Goal: Information Seeking & Learning: Learn about a topic

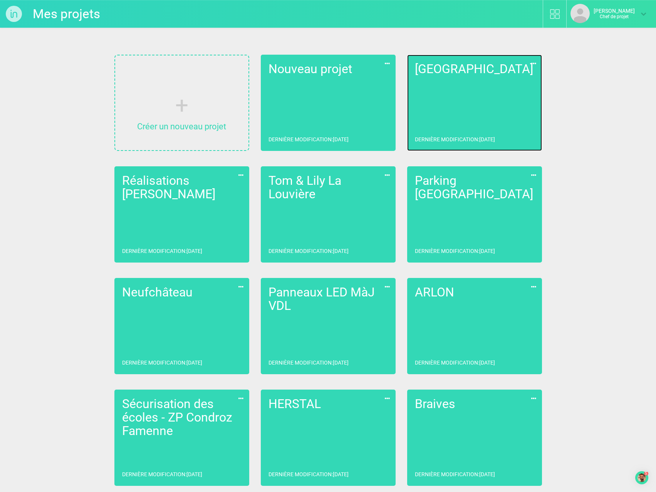
click at [447, 124] on link "La Louvière Dernière modification : [DATE]" at bounding box center [474, 103] width 135 height 96
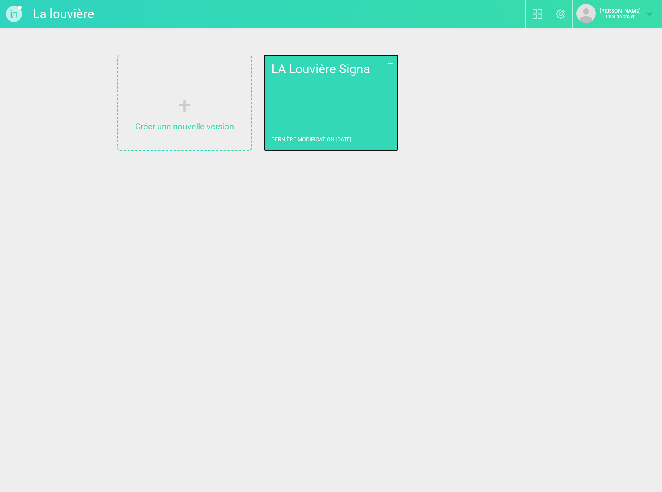
click at [316, 112] on link "LA Louvière Signa Dernière modification : [DATE]" at bounding box center [330, 103] width 135 height 96
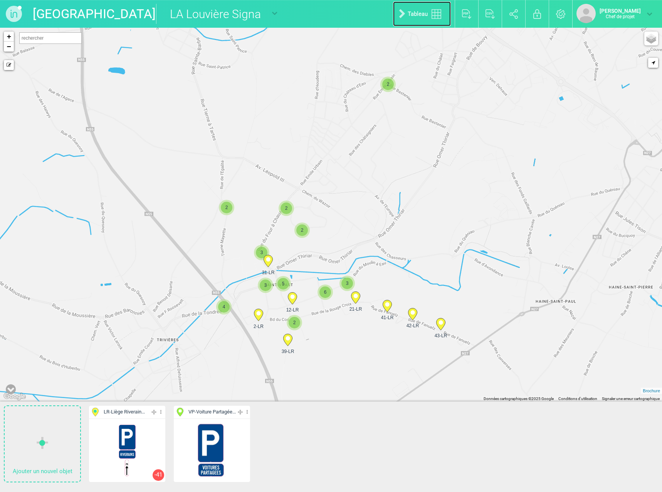
click at [408, 17] on font "Tableau" at bounding box center [418, 13] width 20 height 7
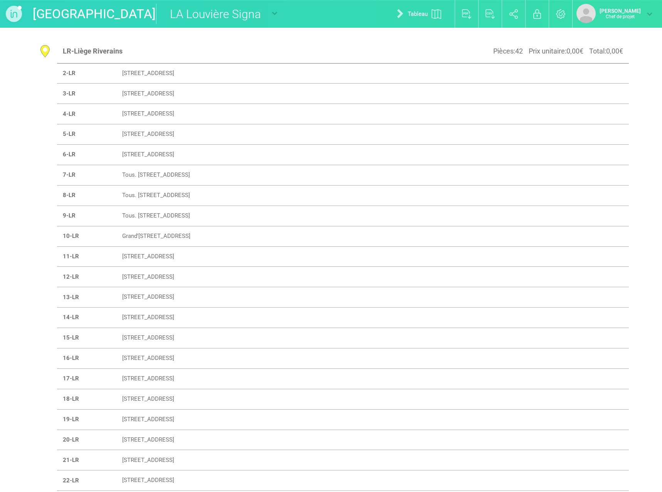
click at [150, 76] on font "[STREET_ADDRESS]" at bounding box center [148, 73] width 52 height 7
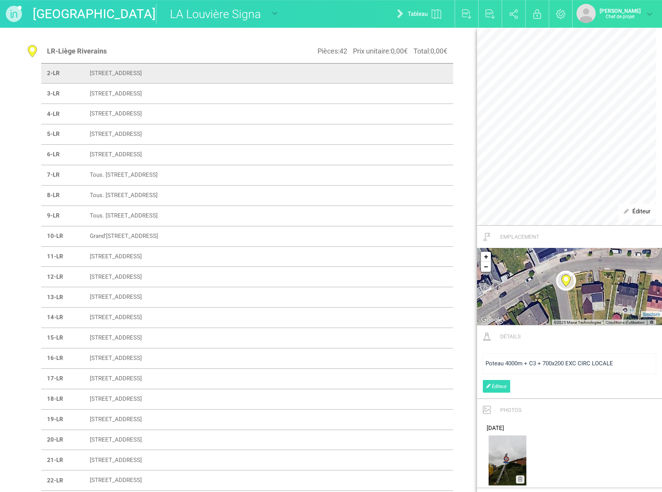
scroll to position [193, 0]
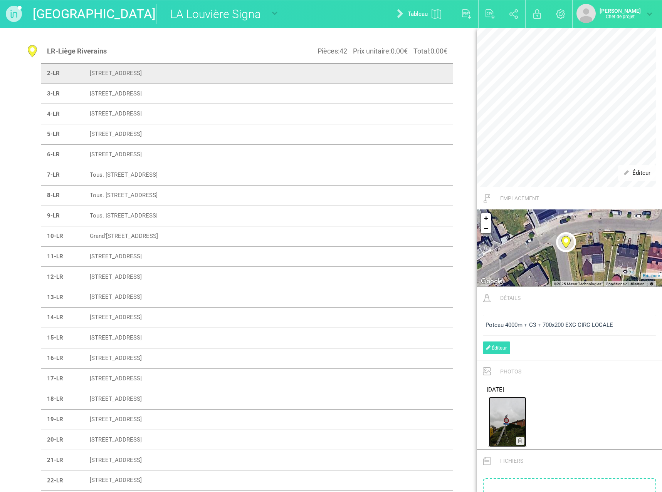
click at [508, 426] on img at bounding box center [507, 422] width 38 height 50
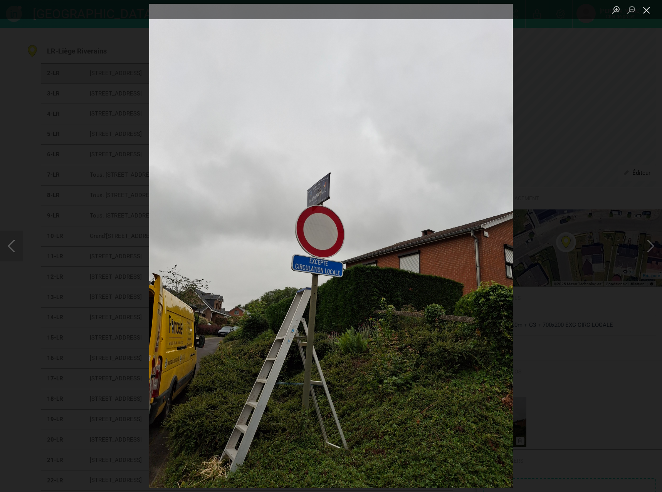
click at [646, 10] on button "Close lightbox" at bounding box center [646, 9] width 15 height 13
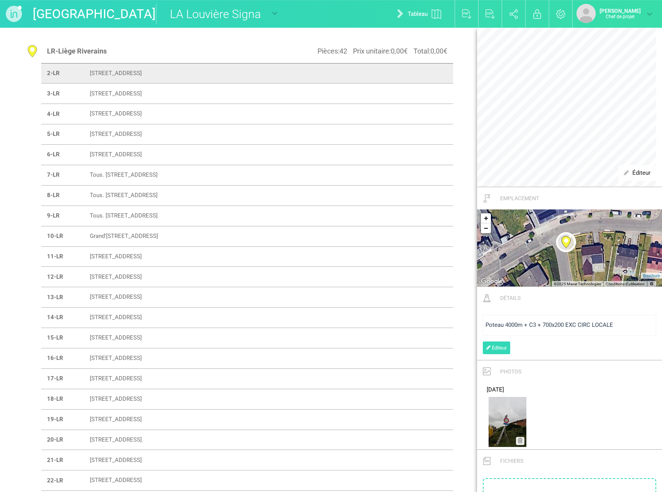
click at [114, 91] on font "[STREET_ADDRESS]" at bounding box center [116, 93] width 52 height 7
type input "[STREET_ADDRESS]"
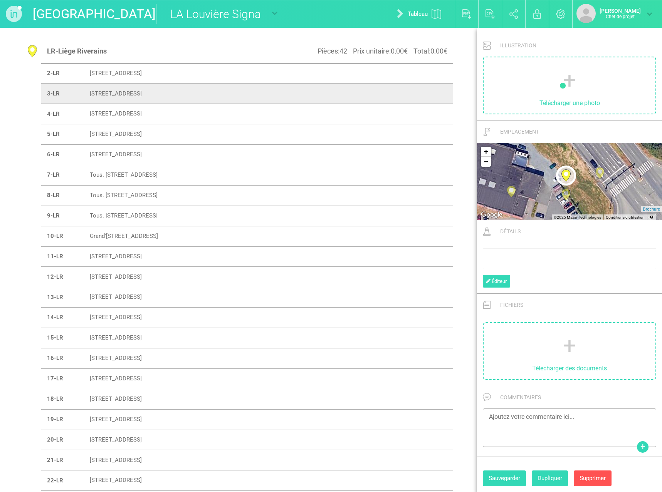
click at [124, 94] on font "[STREET_ADDRESS]" at bounding box center [116, 93] width 52 height 7
click at [123, 94] on font "[STREET_ADDRESS]" at bounding box center [116, 93] width 52 height 7
click at [63, 94] on td "3-LR" at bounding box center [62, 94] width 43 height 20
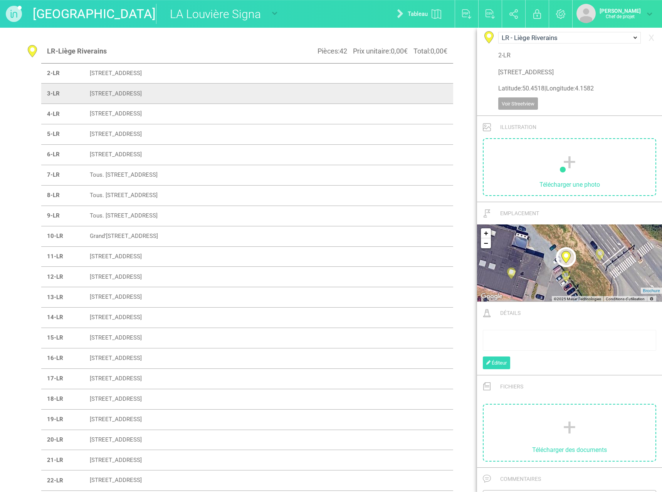
scroll to position [0, 0]
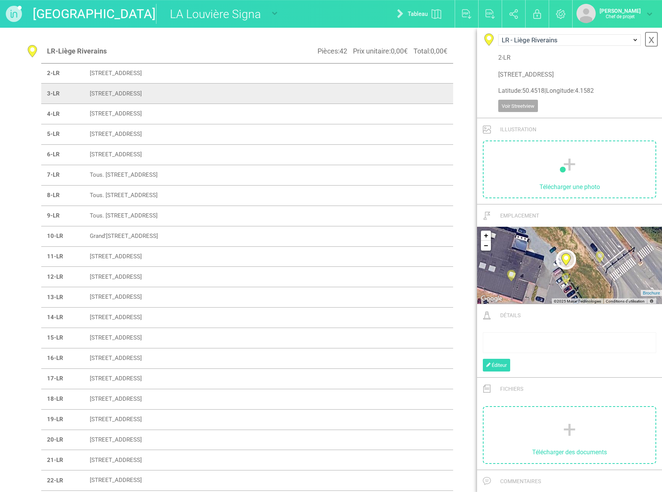
click at [648, 40] on font "x" at bounding box center [651, 39] width 6 height 13
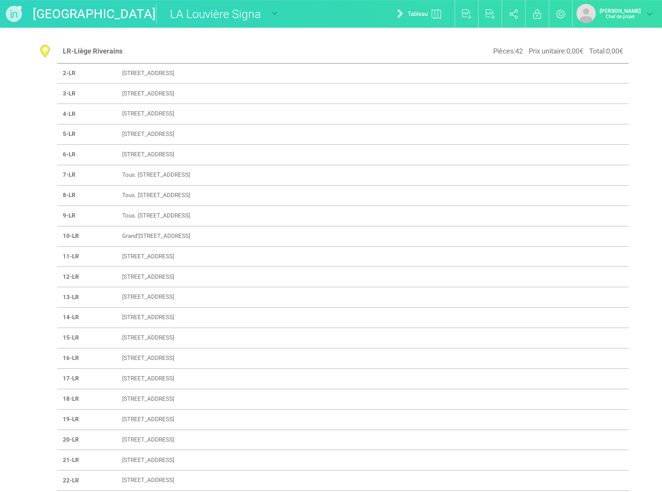
click at [97, 96] on td "3-LR" at bounding box center [87, 94] width 60 height 20
click at [122, 96] on font "[STREET_ADDRESS]" at bounding box center [148, 93] width 52 height 7
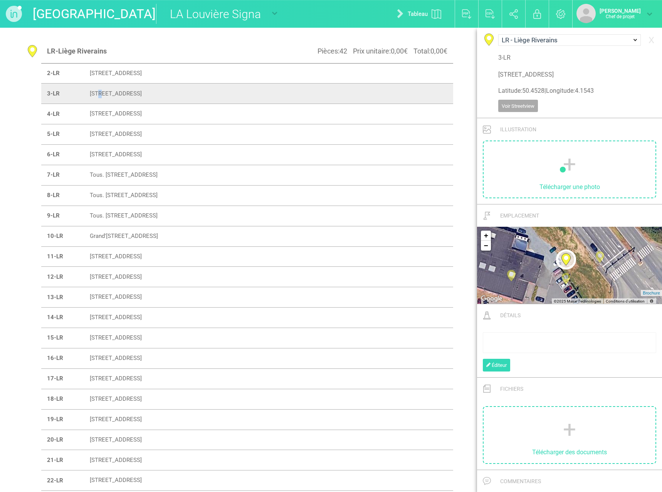
click at [230, 91] on td "[STREET_ADDRESS]" at bounding box center [259, 94] width 351 height 20
click at [201, 109] on td "[STREET_ADDRESS]" at bounding box center [259, 114] width 351 height 20
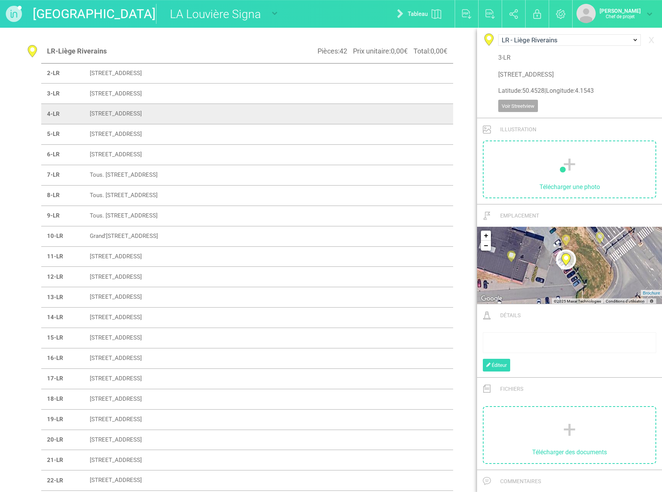
click at [139, 174] on font "Tous. [STREET_ADDRESS]" at bounding box center [124, 174] width 68 height 7
type input "All. [STREET_ADDRESS]"
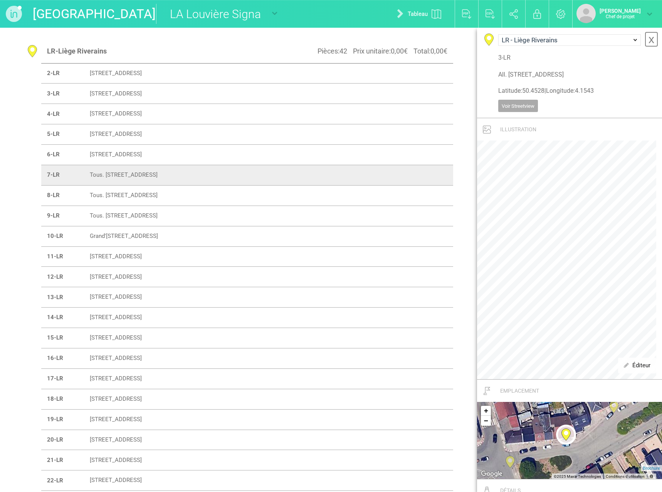
click at [648, 41] on font "x" at bounding box center [651, 39] width 6 height 13
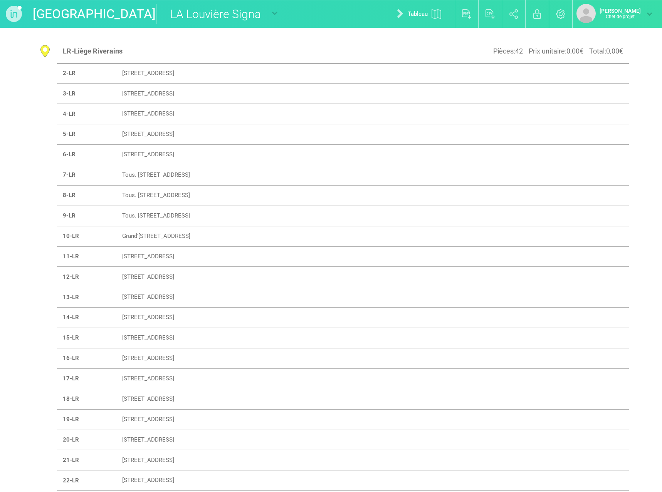
click at [133, 178] on font "Tous. [STREET_ADDRESS]" at bounding box center [156, 174] width 68 height 7
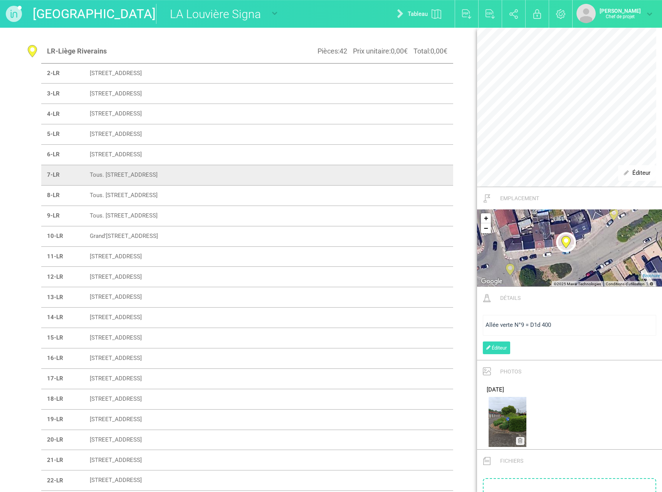
scroll to position [231, 0]
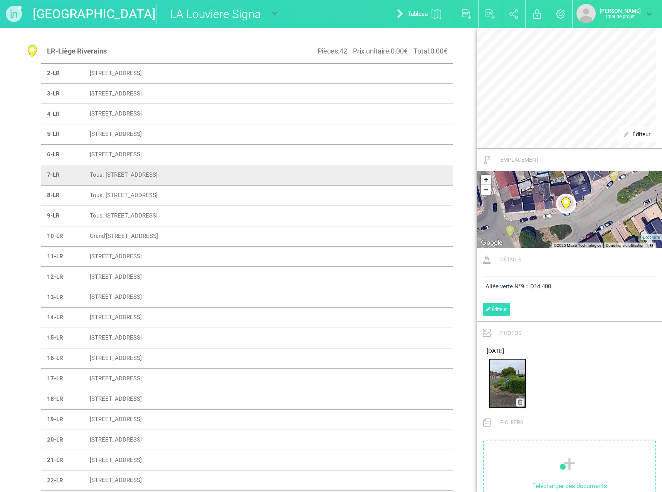
click at [491, 384] on img at bounding box center [507, 384] width 38 height 50
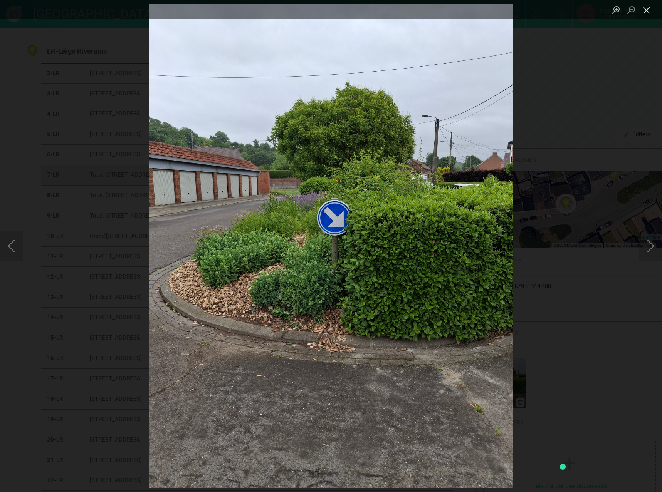
click at [644, 10] on button "Close lightbox" at bounding box center [646, 9] width 15 height 13
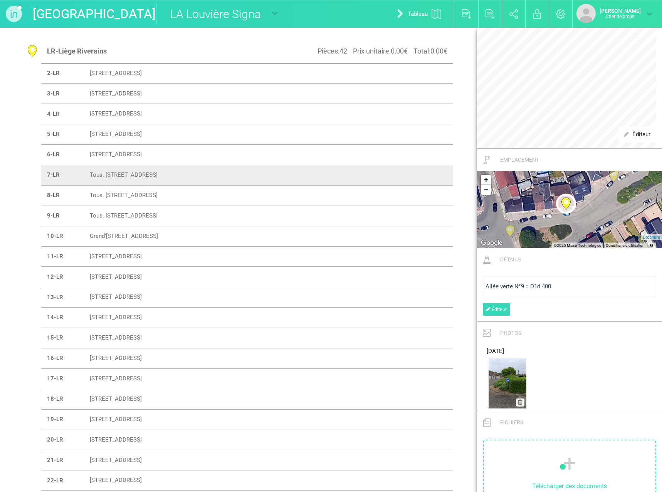
click at [158, 195] on font "Tous. [STREET_ADDRESS]" at bounding box center [124, 195] width 68 height 7
type input "All. [STREET_ADDRESS]"
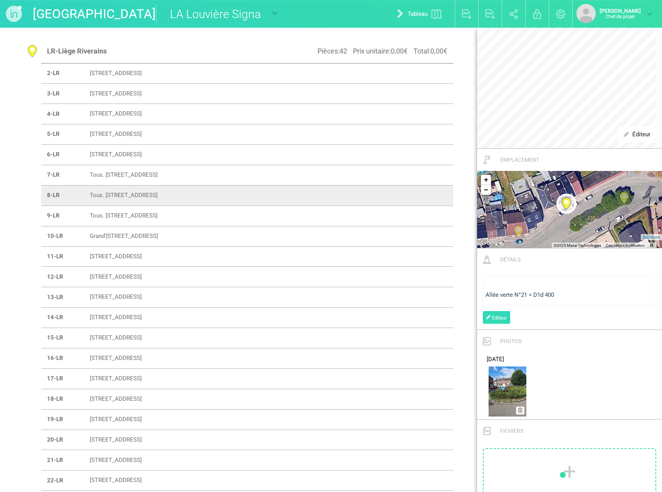
click at [148, 196] on font "Tous. [STREET_ADDRESS]" at bounding box center [124, 195] width 68 height 7
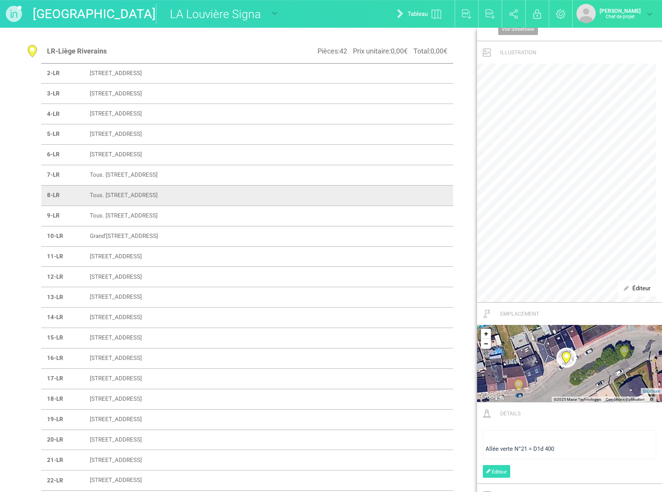
scroll to position [0, 0]
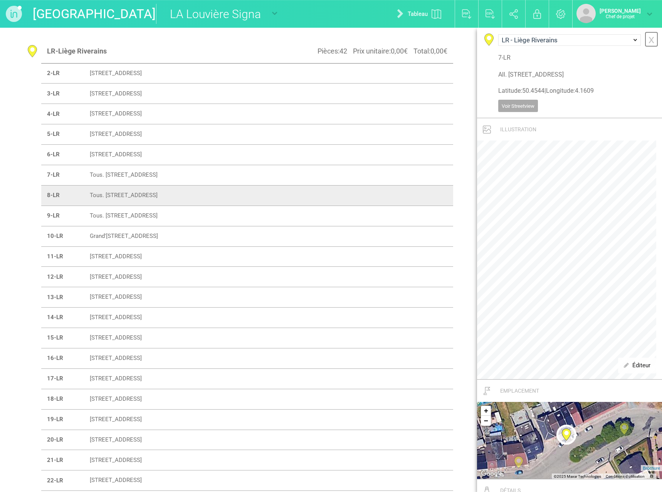
click at [648, 40] on font "x" at bounding box center [651, 39] width 6 height 13
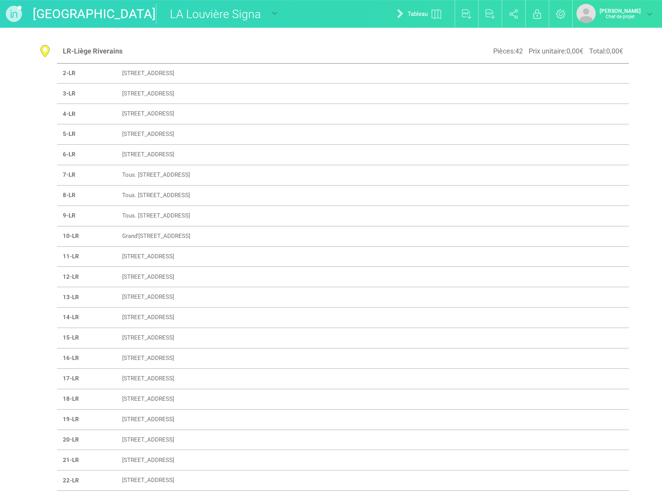
click at [128, 198] on font "Tous. [STREET_ADDRESS]" at bounding box center [156, 195] width 68 height 7
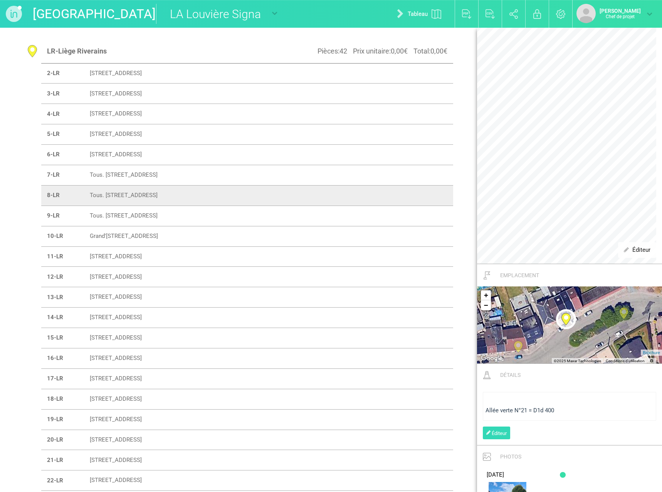
scroll to position [231, 0]
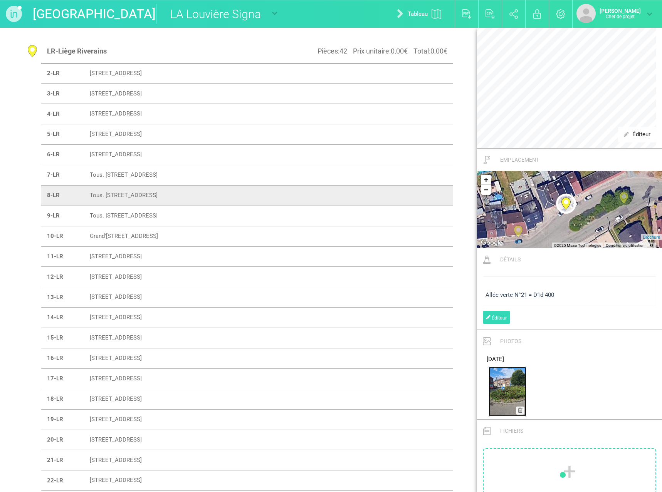
click at [507, 388] on img at bounding box center [507, 392] width 38 height 50
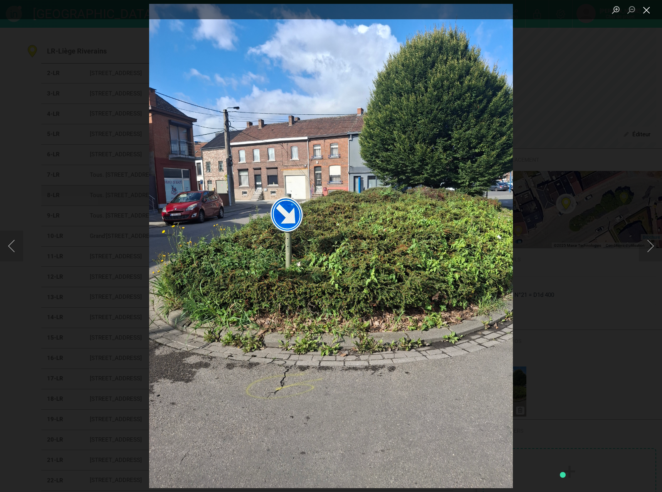
click at [646, 12] on button "Close lightbox" at bounding box center [646, 9] width 15 height 13
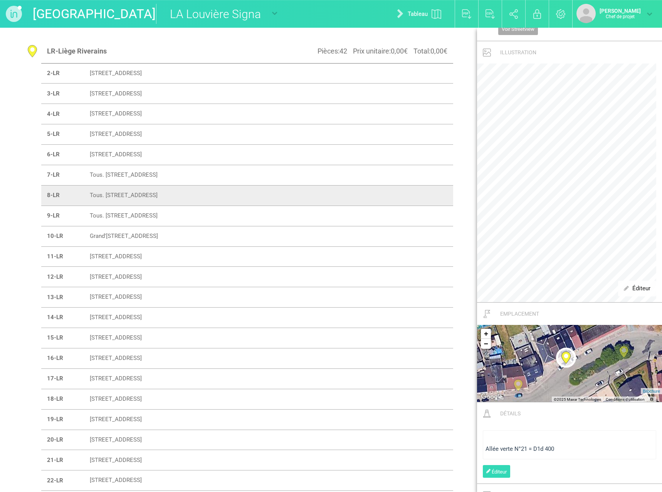
scroll to position [0, 0]
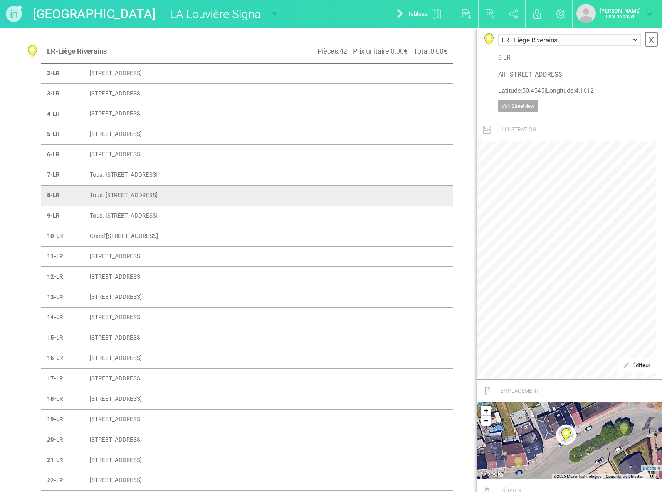
click at [648, 38] on font "x" at bounding box center [651, 39] width 6 height 13
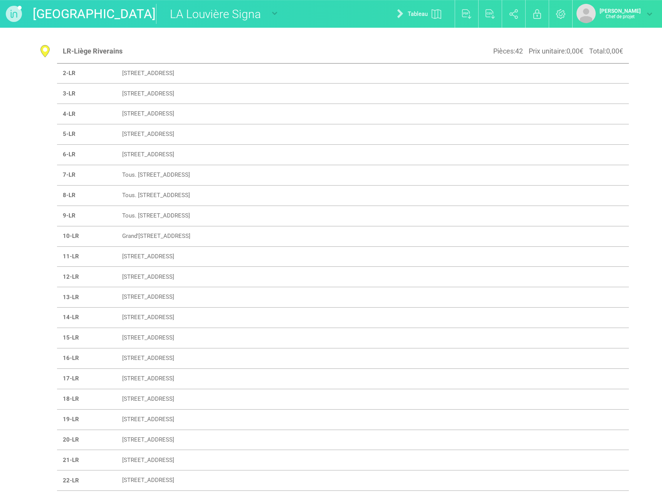
click at [148, 218] on font "Tous. [STREET_ADDRESS]" at bounding box center [156, 215] width 68 height 7
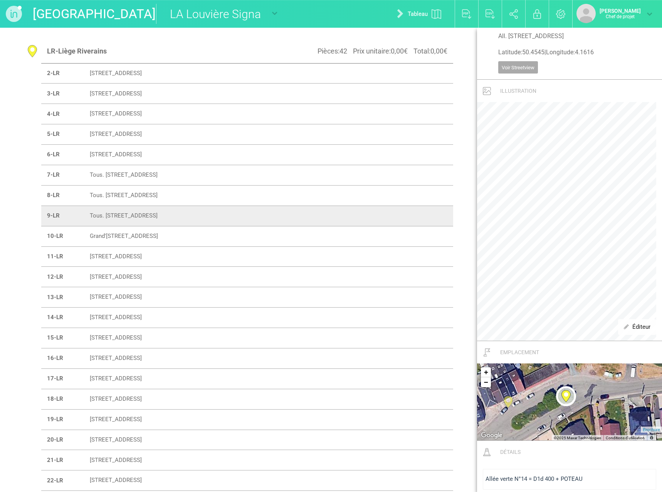
scroll to position [154, 0]
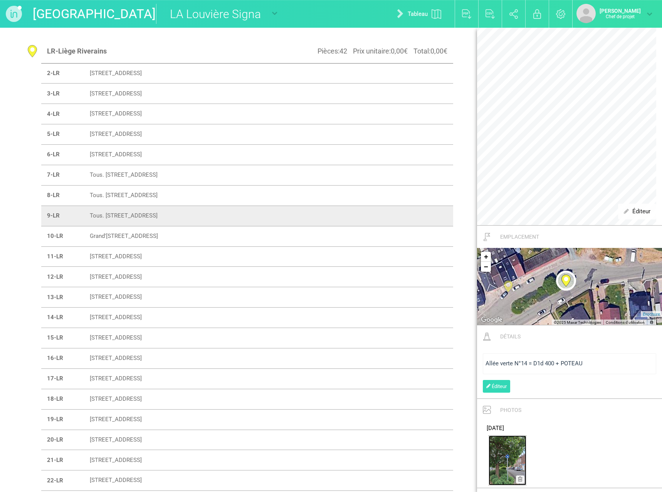
click at [504, 459] on img at bounding box center [507, 461] width 38 height 50
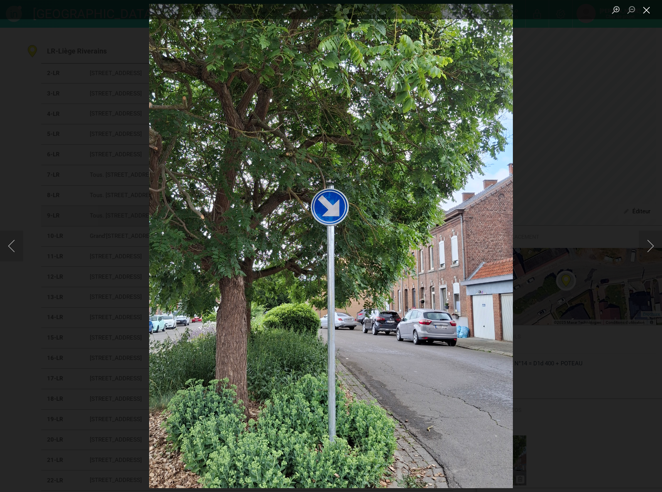
click at [646, 9] on button "Close lightbox" at bounding box center [646, 9] width 15 height 13
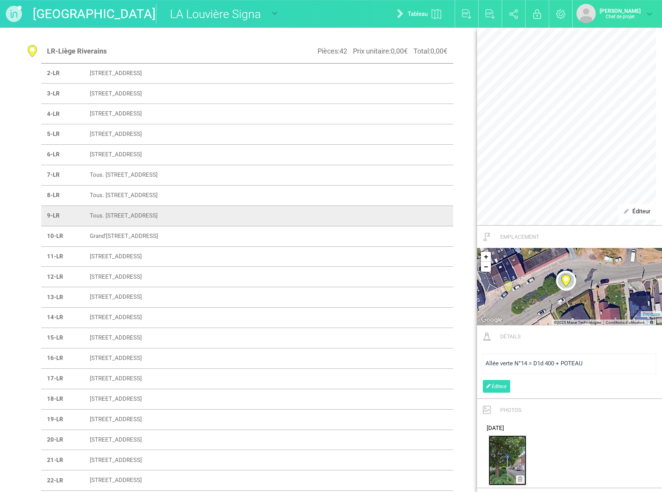
click at [514, 455] on img at bounding box center [507, 461] width 38 height 50
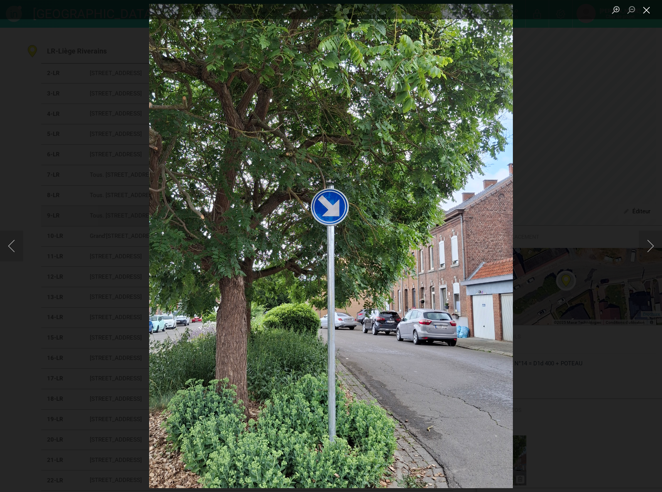
drag, startPoint x: 360, startPoint y: 277, endPoint x: 648, endPoint y: 8, distance: 393.8
click at [648, 8] on button "Close lightbox" at bounding box center [646, 9] width 15 height 13
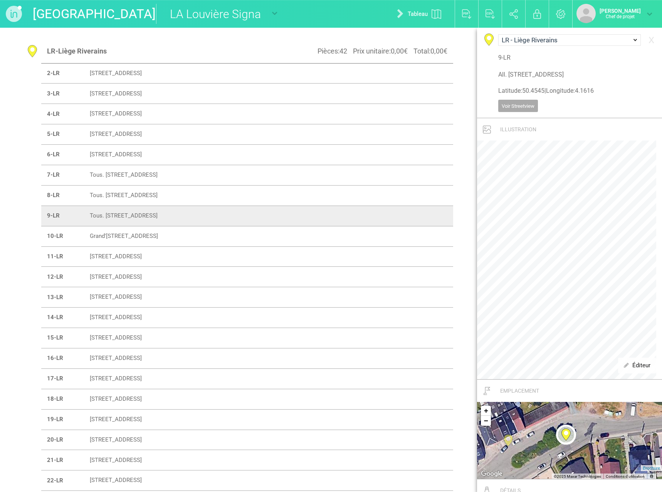
scroll to position [39, 0]
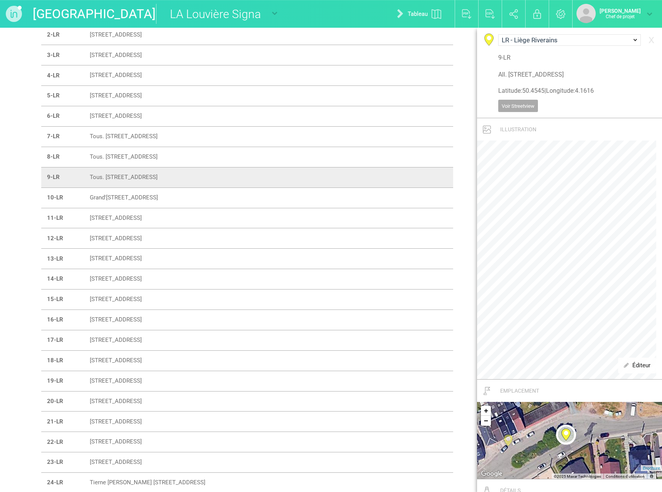
click at [109, 157] on font "Tous. [STREET_ADDRESS]" at bounding box center [124, 156] width 68 height 7
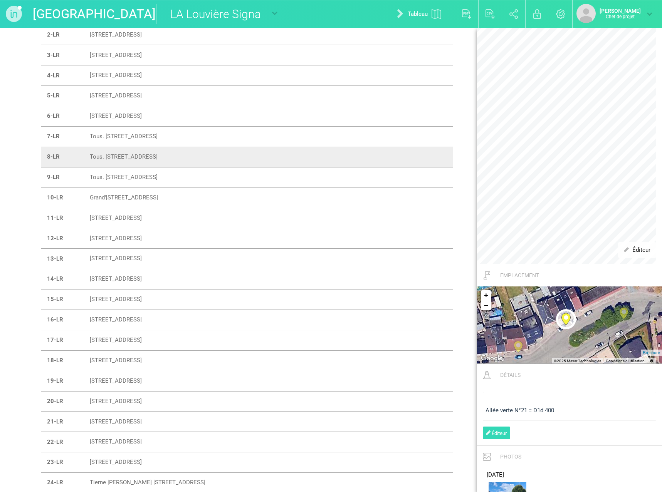
scroll to position [231, 0]
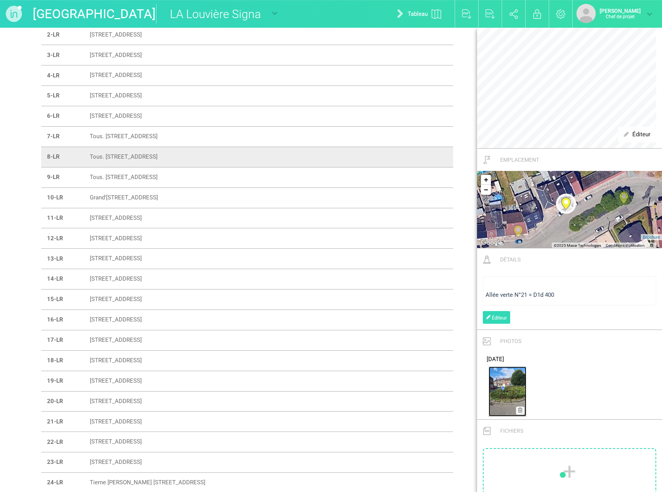
click at [506, 386] on img at bounding box center [507, 392] width 38 height 50
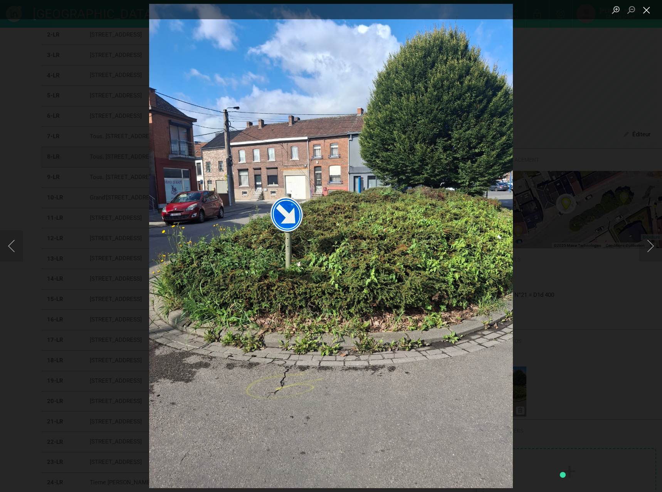
click at [647, 9] on button "Close lightbox" at bounding box center [646, 9] width 15 height 13
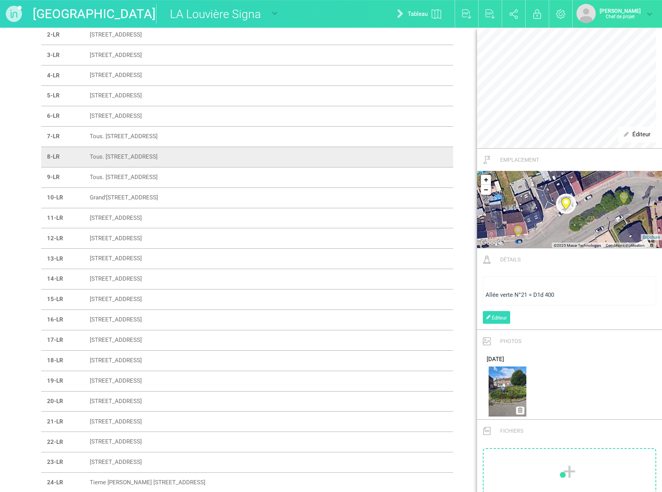
click at [158, 135] on font "Tous. [STREET_ADDRESS]" at bounding box center [124, 136] width 68 height 7
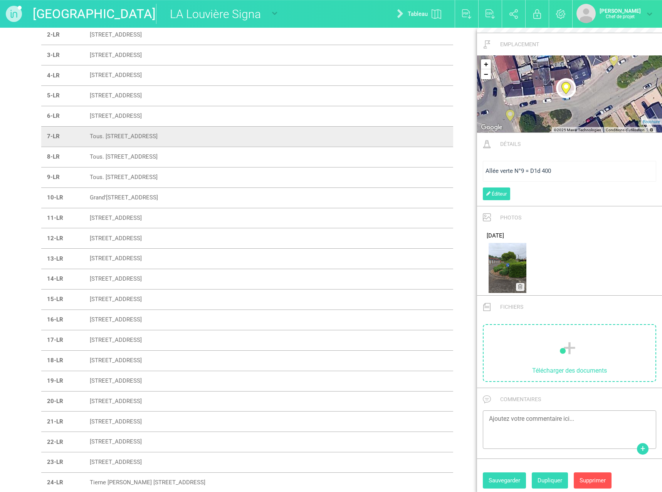
scroll to position [347, 0]
click at [517, 268] on img at bounding box center [507, 268] width 38 height 50
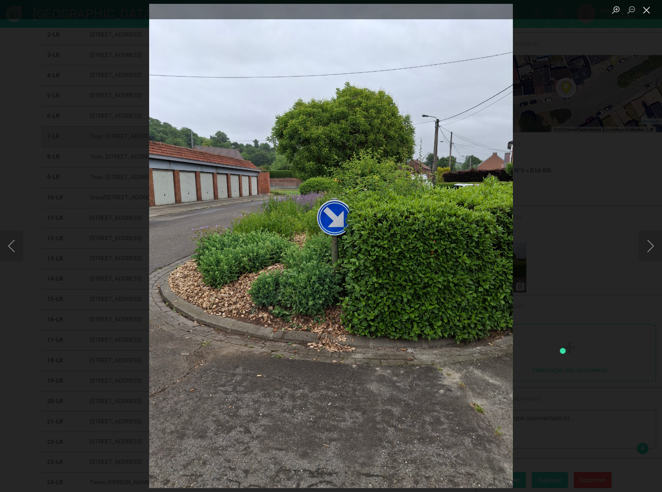
click at [647, 8] on button "Close lightbox" at bounding box center [646, 9] width 15 height 13
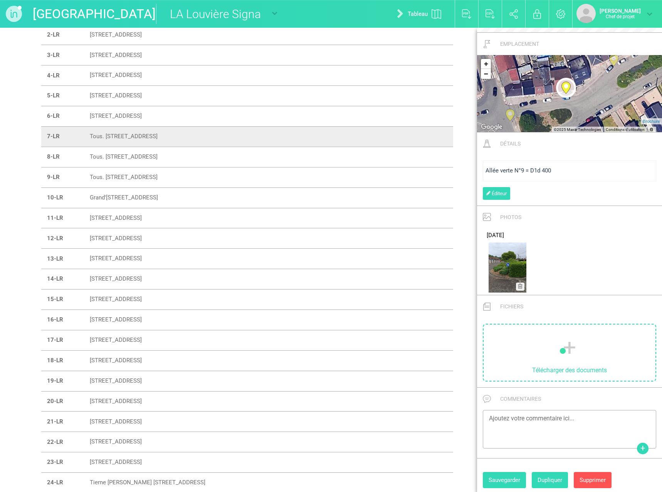
click at [102, 175] on font "Tous. [STREET_ADDRESS]" at bounding box center [124, 177] width 68 height 7
type input "All. [STREET_ADDRESS]"
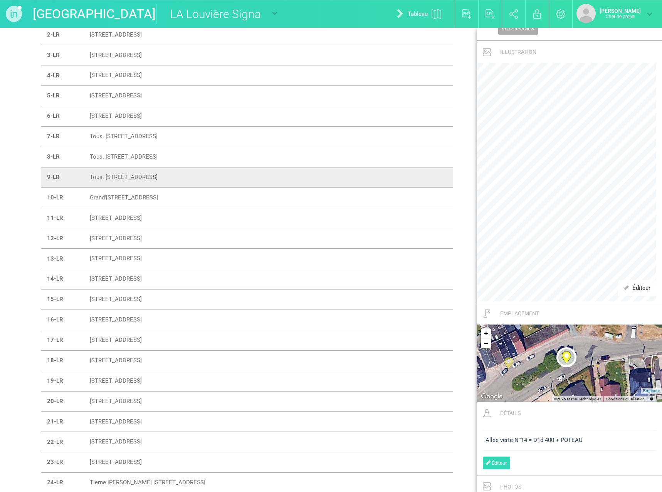
scroll to position [0, 0]
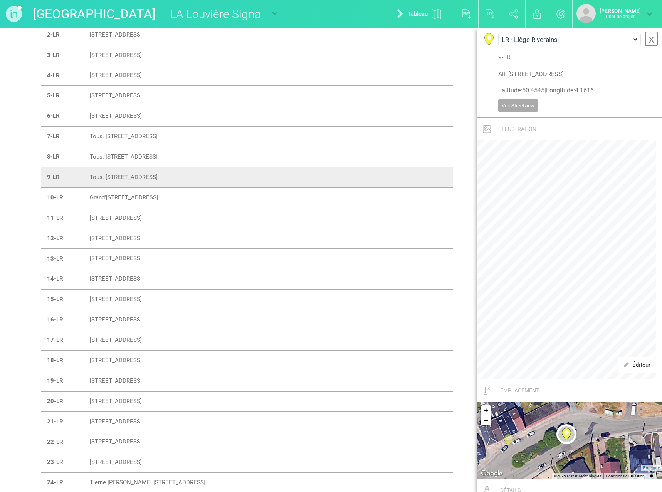
click at [648, 39] on font "x" at bounding box center [651, 38] width 6 height 13
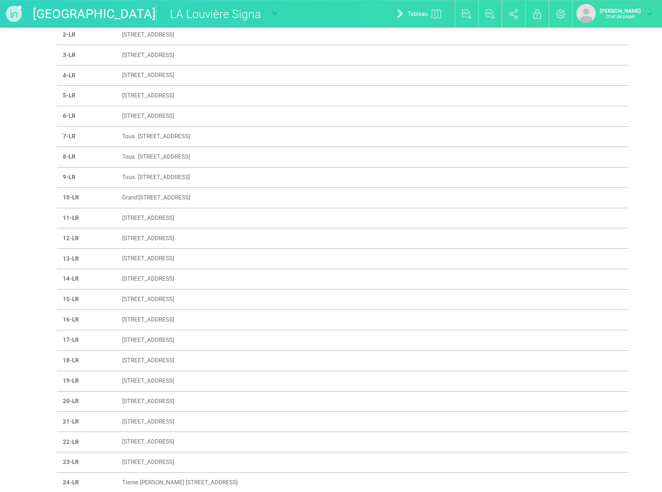
click at [116, 199] on td "Grand'[STREET_ADDRESS]" at bounding box center [360, 198] width 488 height 20
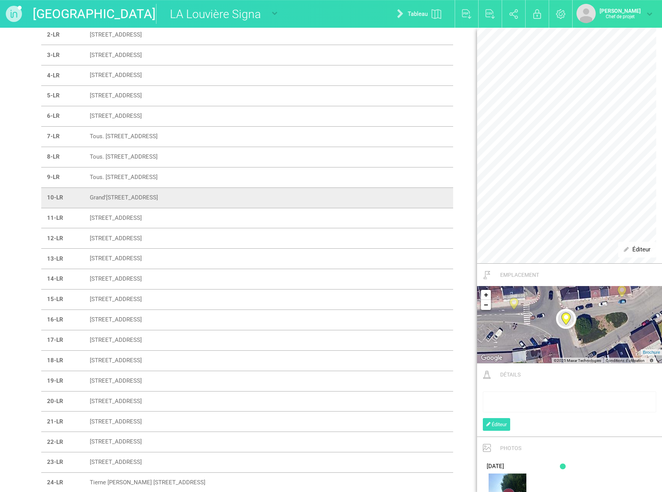
scroll to position [231, 0]
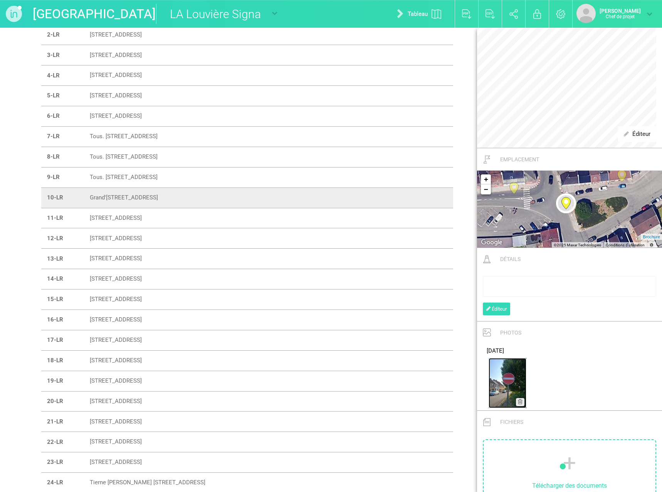
click at [502, 385] on img at bounding box center [507, 383] width 38 height 50
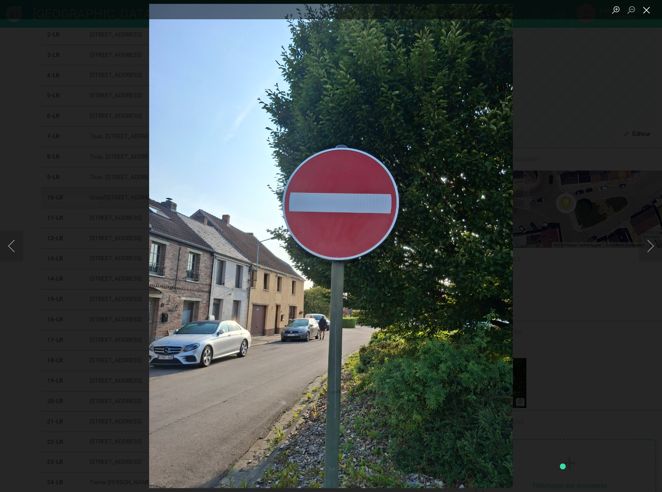
click at [647, 8] on button "Close lightbox" at bounding box center [646, 9] width 15 height 13
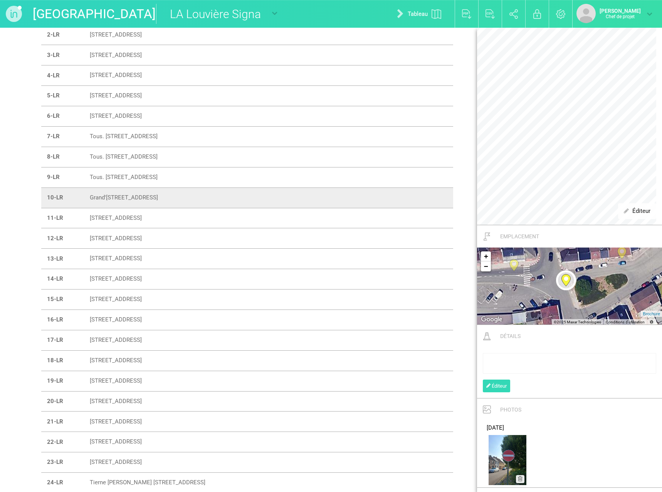
scroll to position [0, 0]
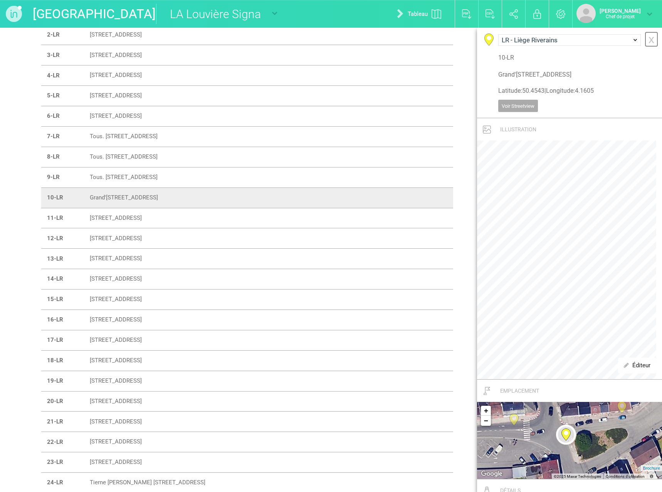
drag, startPoint x: 646, startPoint y: 38, endPoint x: 639, endPoint y: 41, distance: 7.9
click at [648, 38] on font "x" at bounding box center [651, 39] width 6 height 13
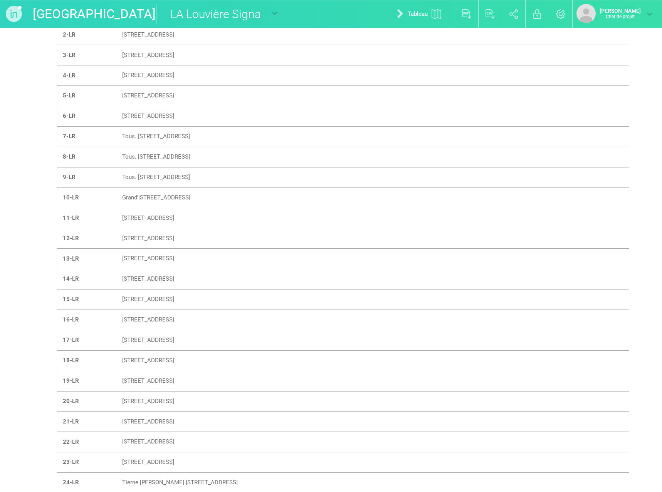
click at [156, 217] on font "[STREET_ADDRESS]" at bounding box center [148, 218] width 52 height 7
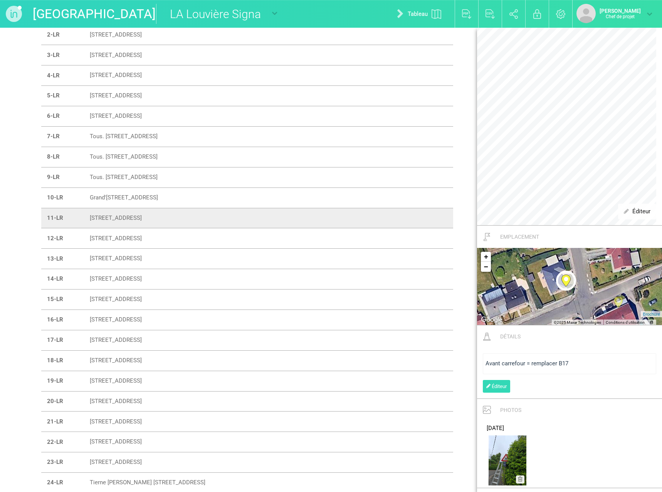
scroll to position [231, 0]
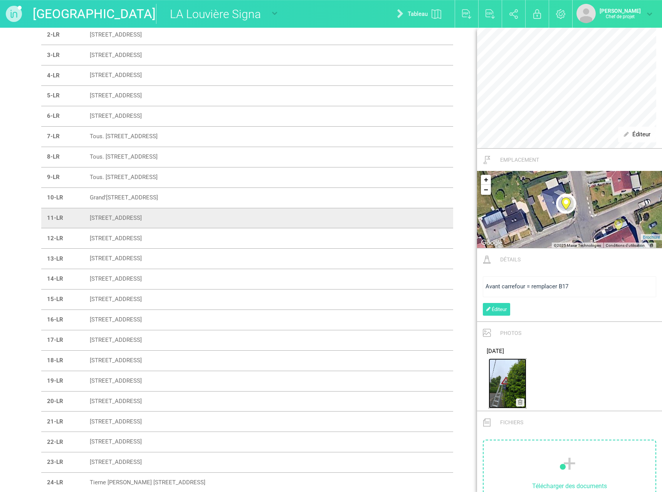
click at [502, 379] on img at bounding box center [507, 384] width 38 height 50
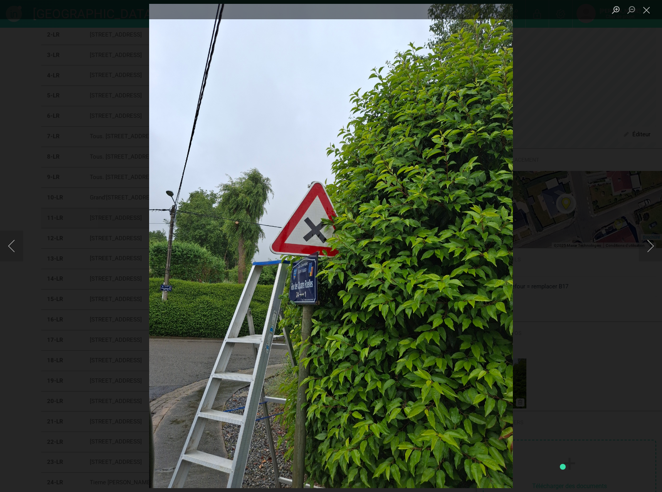
drag, startPoint x: 646, startPoint y: 11, endPoint x: 632, endPoint y: 18, distance: 15.8
click at [646, 11] on button "Close lightbox" at bounding box center [646, 9] width 15 height 13
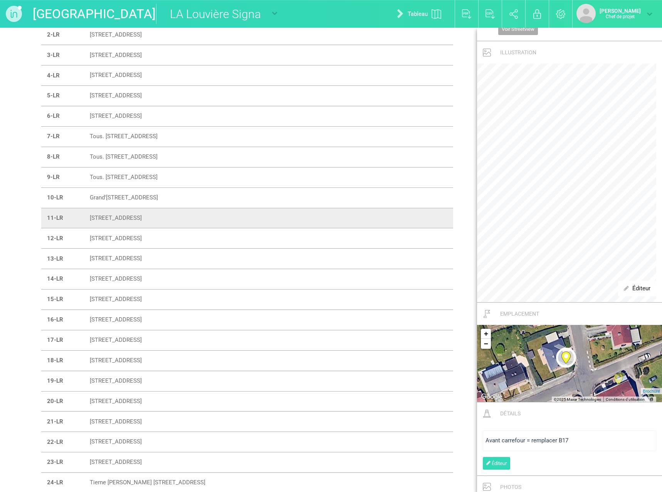
scroll to position [0, 0]
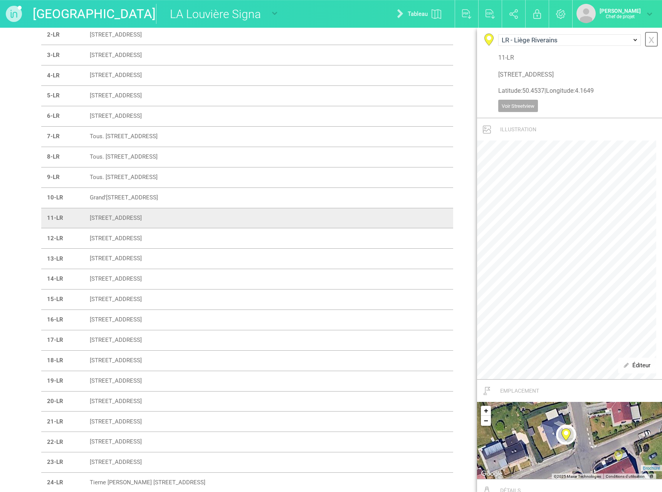
click at [648, 43] on font "x" at bounding box center [651, 39] width 6 height 13
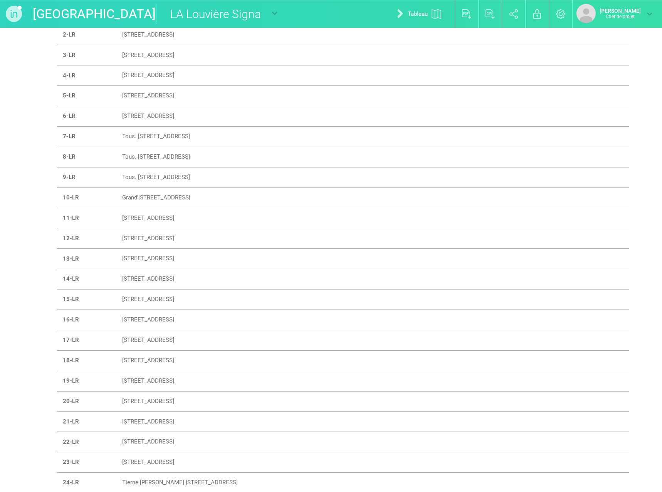
click at [139, 240] on font "[STREET_ADDRESS]" at bounding box center [148, 238] width 52 height 7
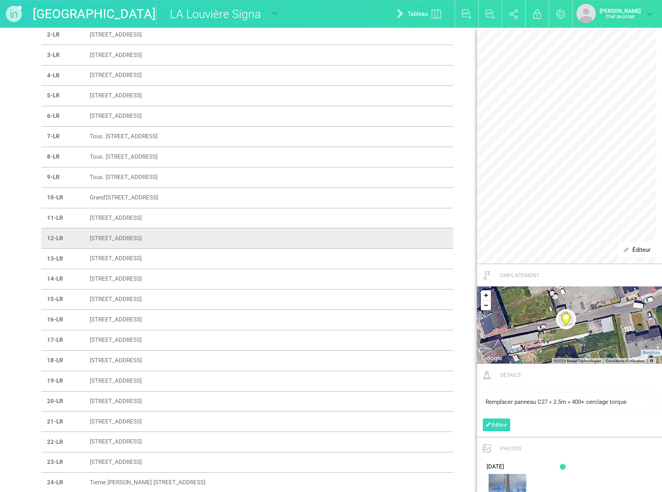
scroll to position [231, 0]
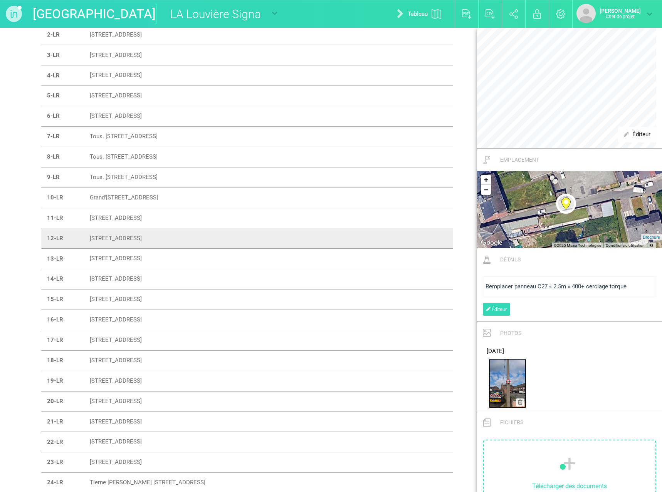
click at [506, 383] on img at bounding box center [507, 384] width 38 height 50
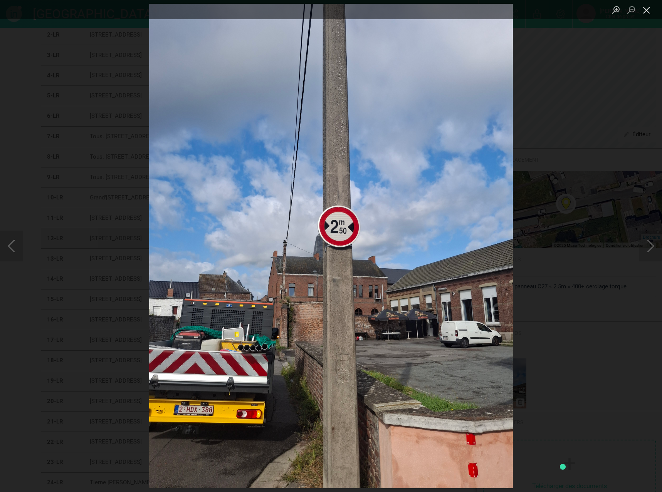
click at [646, 13] on button "Close lightbox" at bounding box center [646, 9] width 15 height 13
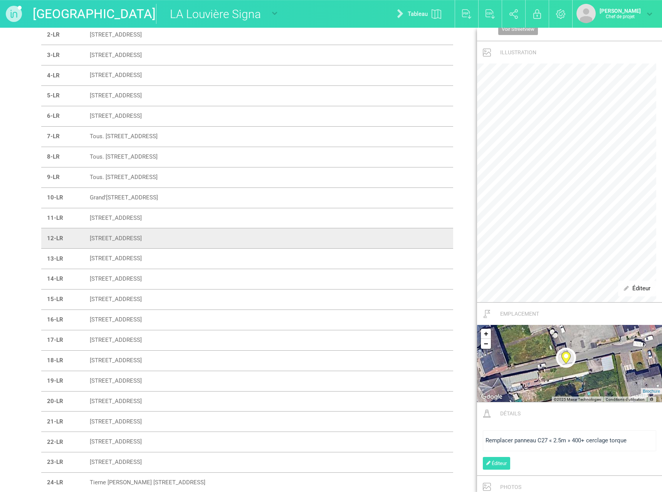
scroll to position [0, 0]
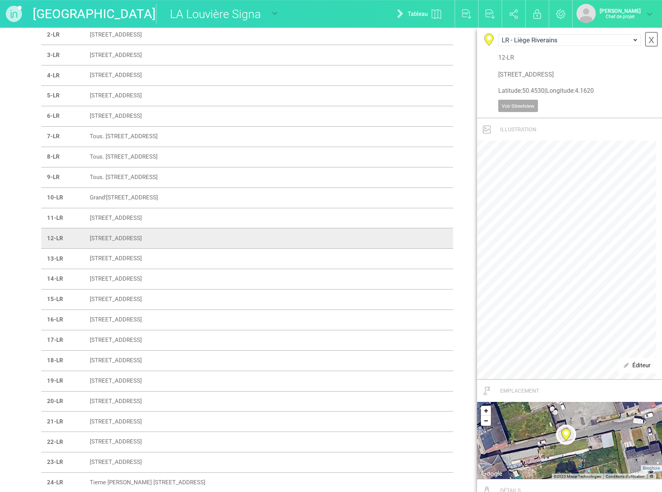
click at [644, 39] on link "x" at bounding box center [650, 39] width 13 height 15
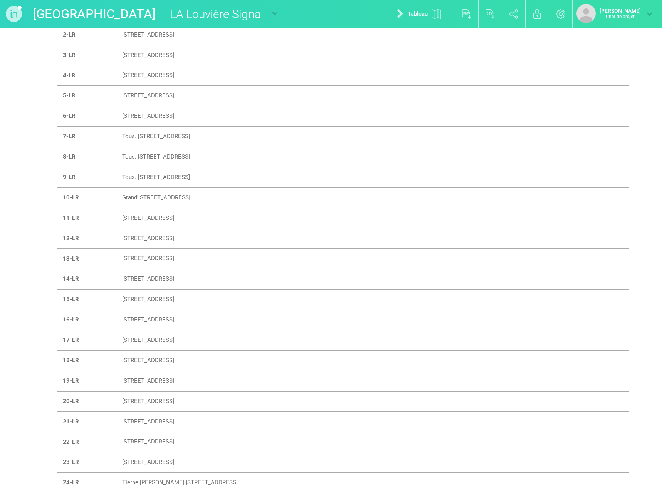
click at [138, 258] on font "[STREET_ADDRESS]" at bounding box center [148, 258] width 52 height 7
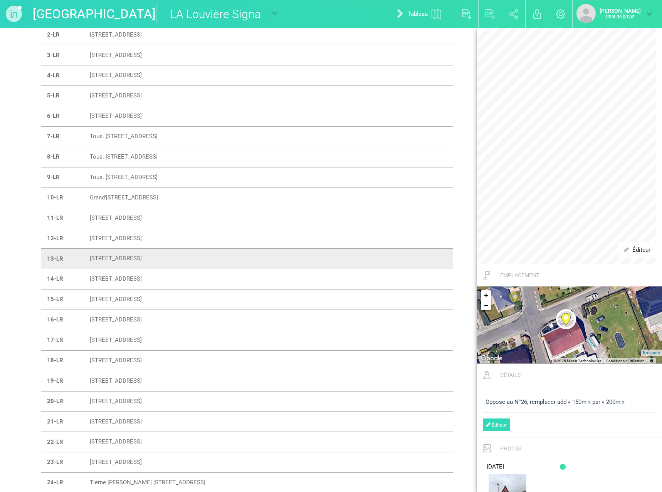
scroll to position [231, 0]
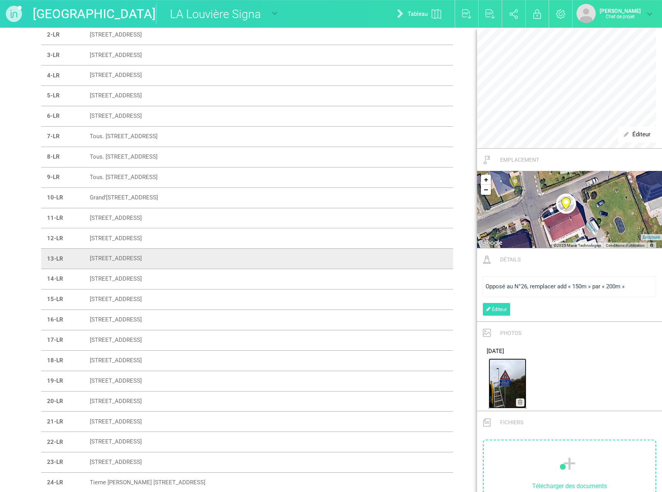
click at [505, 385] on img at bounding box center [507, 384] width 38 height 50
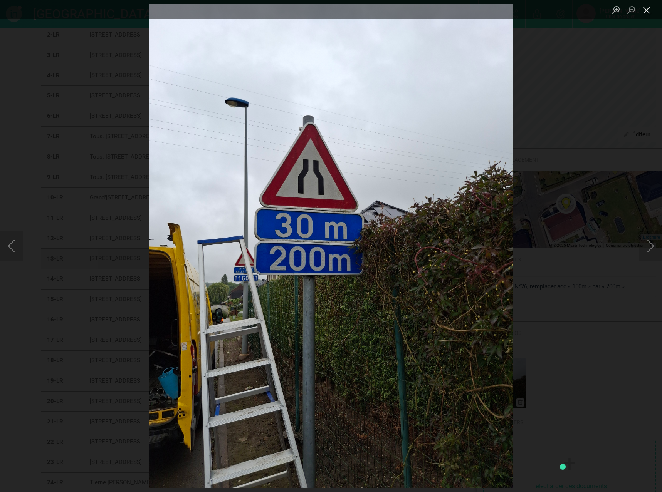
click at [648, 6] on button "Close lightbox" at bounding box center [646, 9] width 15 height 13
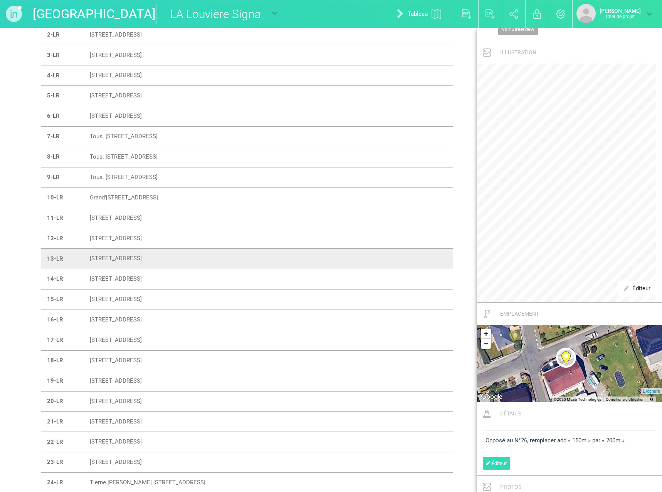
scroll to position [0, 0]
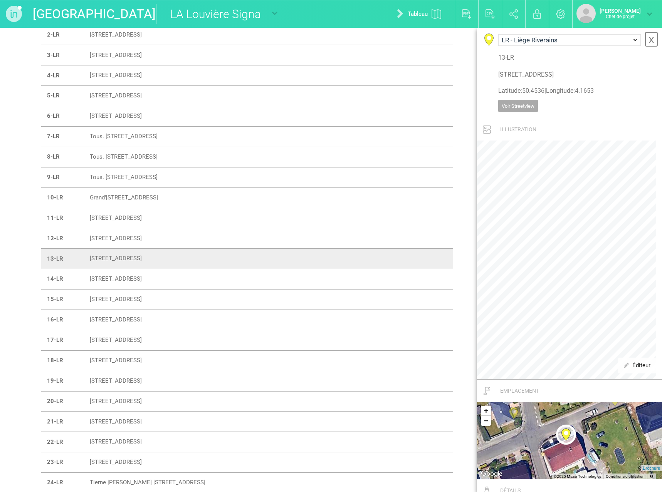
click at [648, 41] on font "x" at bounding box center [651, 39] width 6 height 13
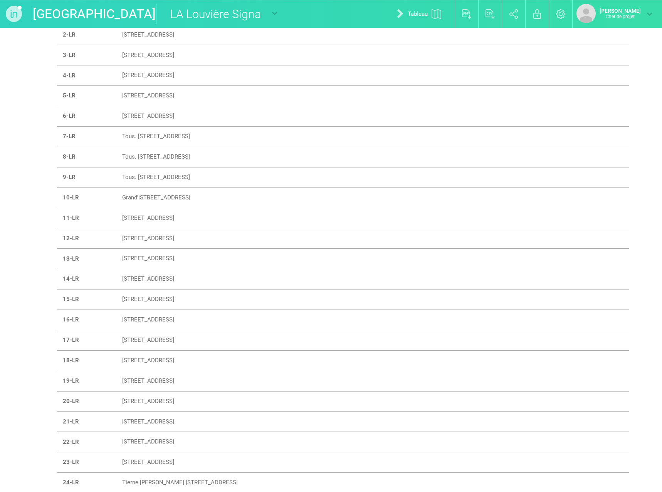
click at [148, 282] on font "[STREET_ADDRESS]" at bounding box center [148, 279] width 52 height 7
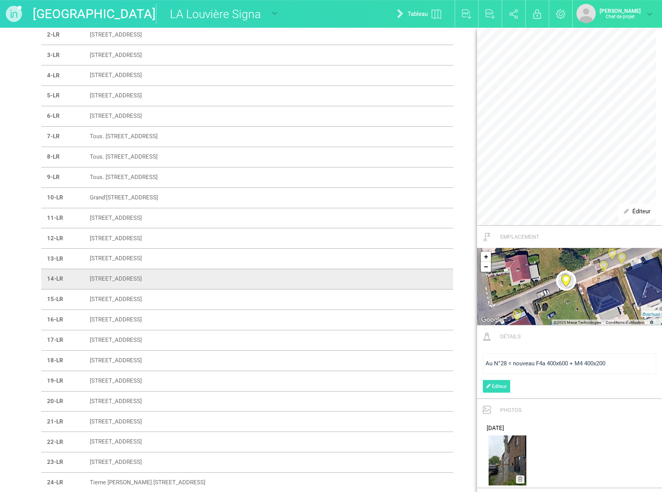
scroll to position [193, 0]
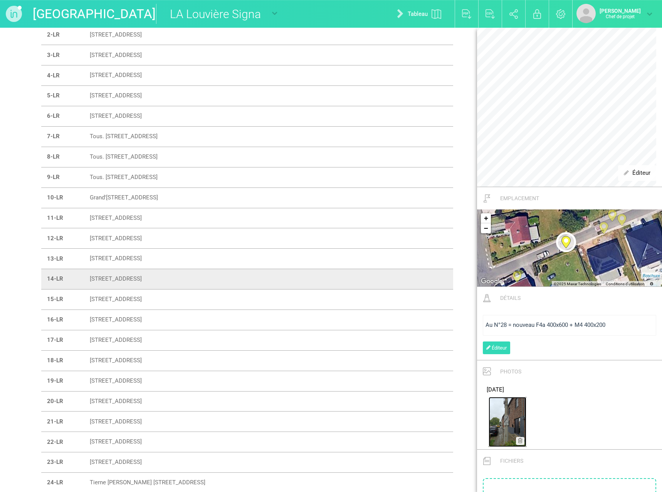
click at [501, 426] on img at bounding box center [507, 422] width 38 height 50
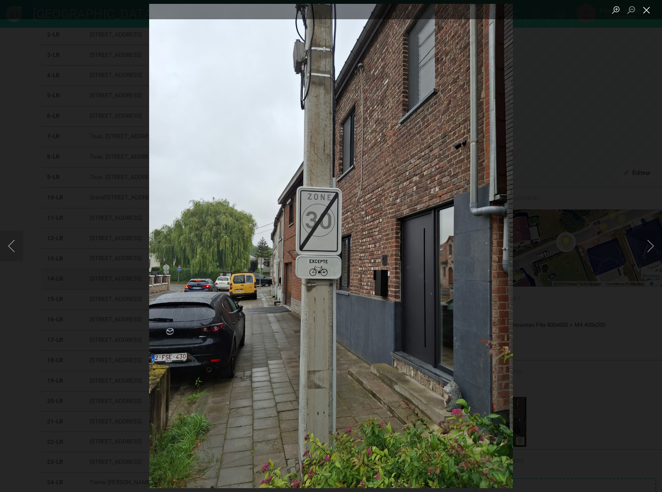
click at [647, 8] on button "Close lightbox" at bounding box center [646, 9] width 15 height 13
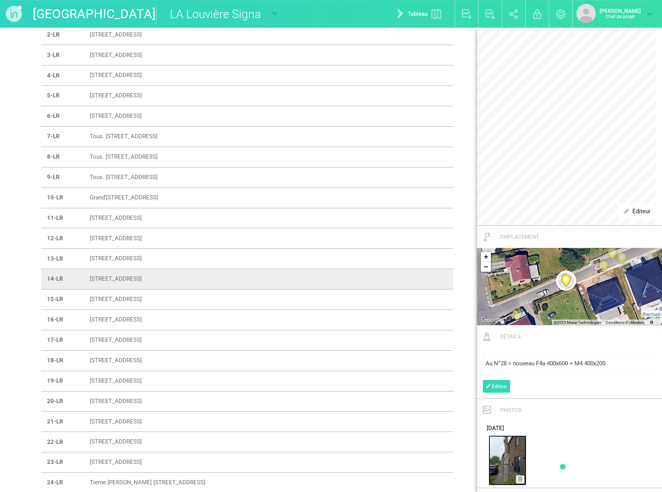
scroll to position [231, 0]
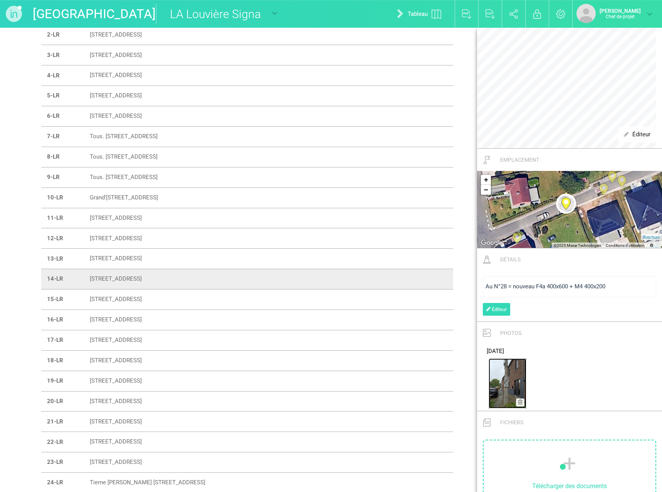
click at [501, 382] on img at bounding box center [507, 384] width 38 height 50
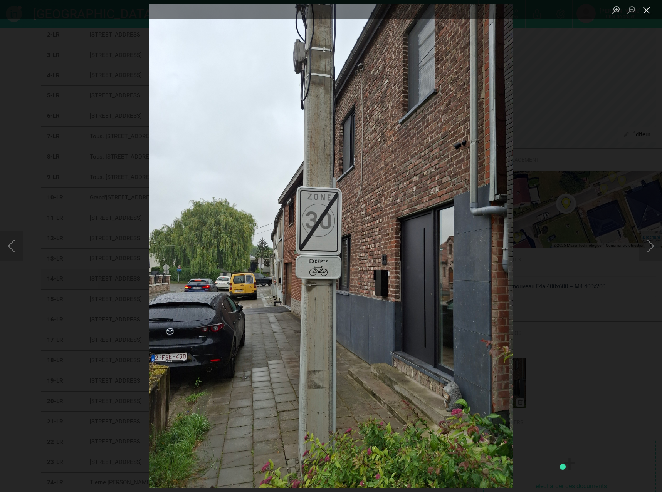
click at [649, 9] on button "Close lightbox" at bounding box center [646, 9] width 15 height 13
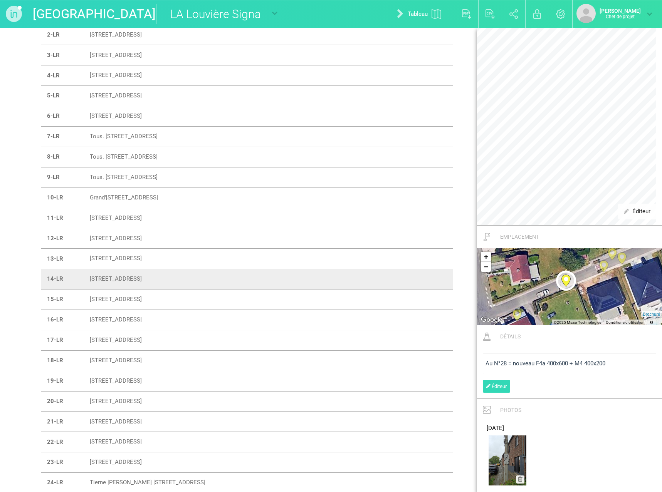
scroll to position [0, 0]
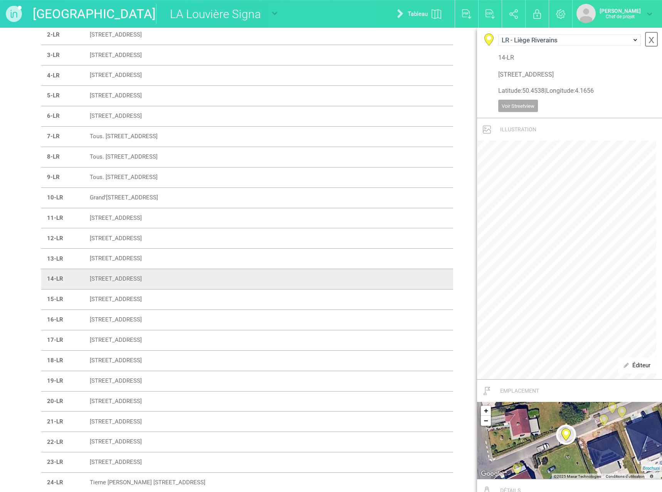
click at [648, 40] on font "x" at bounding box center [651, 39] width 6 height 13
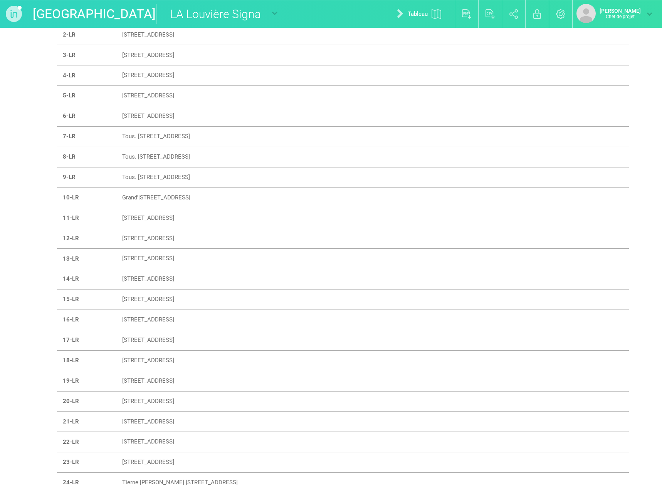
click at [143, 297] on font "[STREET_ADDRESS]" at bounding box center [148, 299] width 52 height 7
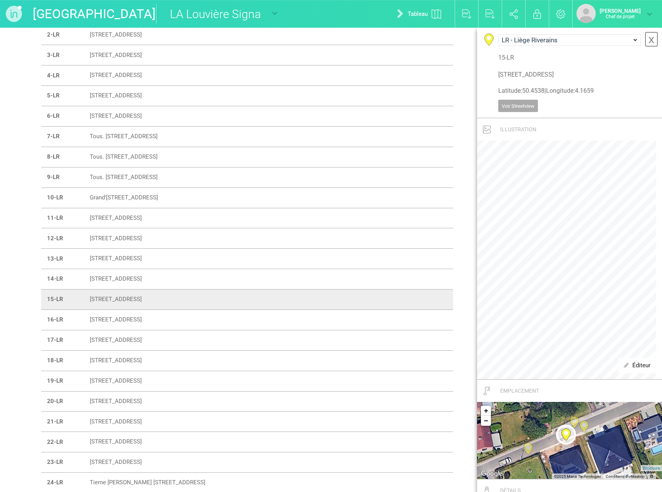
click at [644, 41] on link "x" at bounding box center [650, 39] width 13 height 15
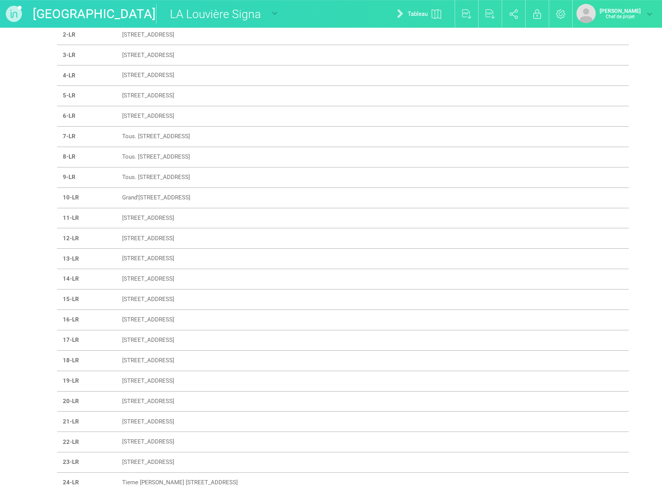
click at [136, 320] on font "[STREET_ADDRESS]" at bounding box center [148, 319] width 52 height 7
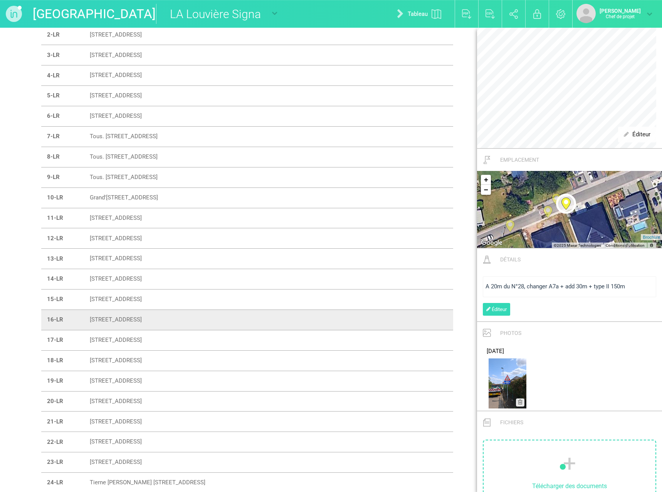
scroll to position [347, 0]
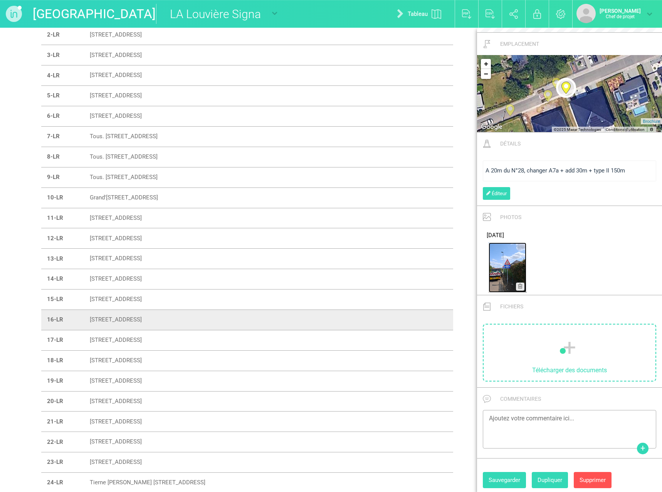
click at [510, 272] on img at bounding box center [507, 268] width 38 height 50
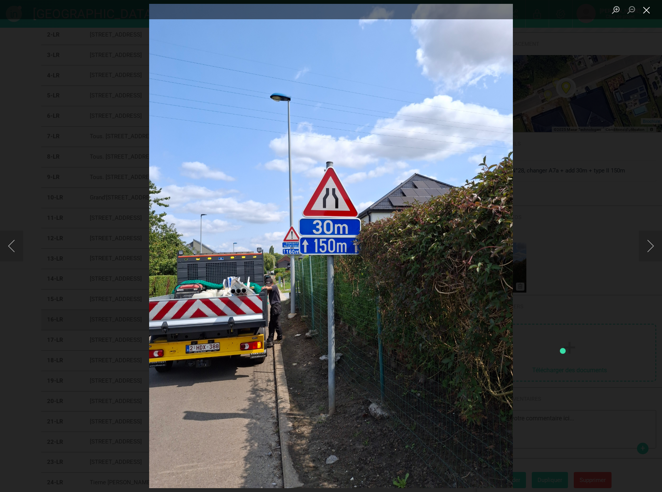
click at [647, 12] on button "Close lightbox" at bounding box center [646, 9] width 15 height 13
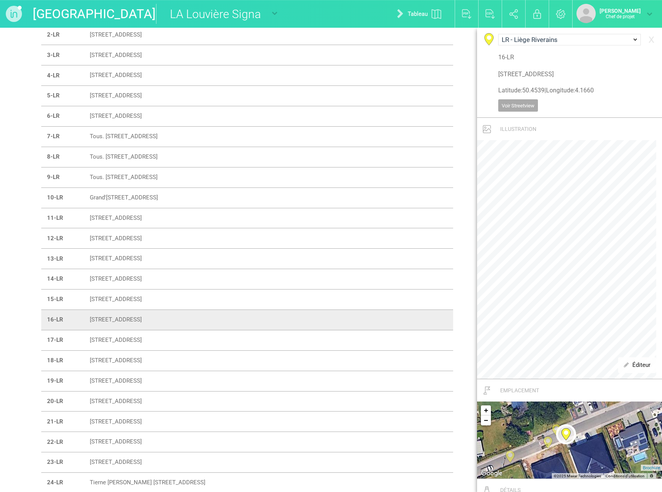
scroll to position [0, 0]
click at [648, 39] on font "x" at bounding box center [651, 39] width 6 height 13
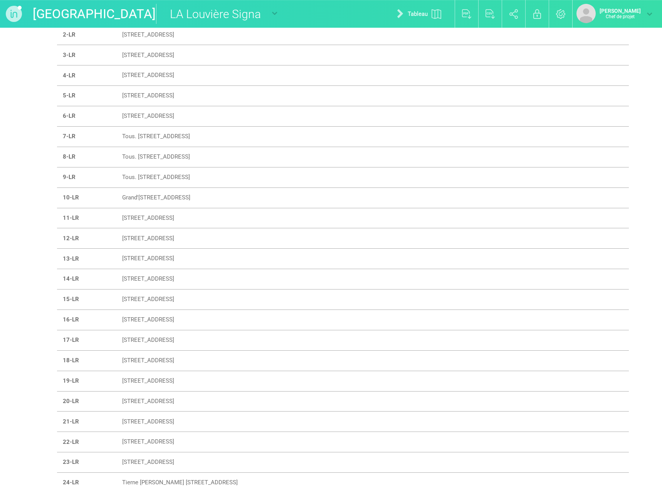
click at [144, 341] on font "[STREET_ADDRESS]" at bounding box center [148, 340] width 52 height 7
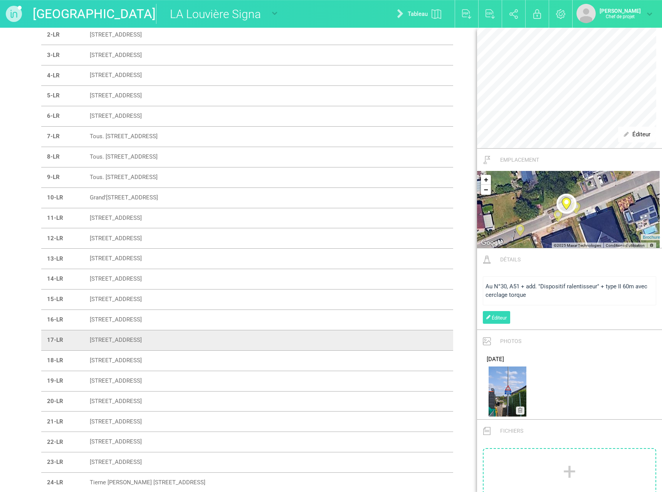
scroll to position [270, 0]
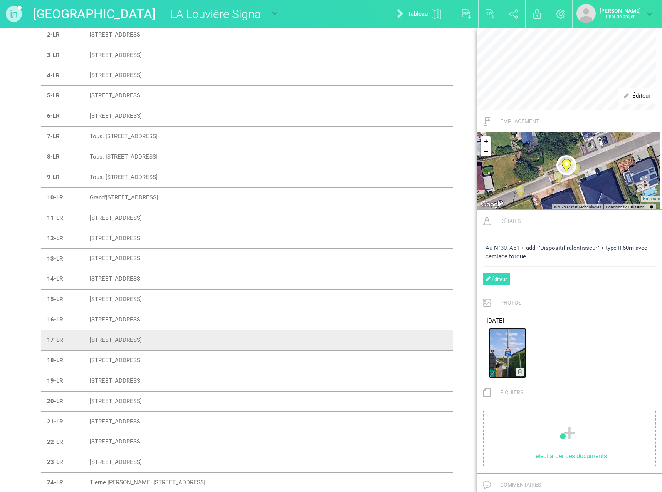
click at [507, 361] on img at bounding box center [507, 353] width 38 height 50
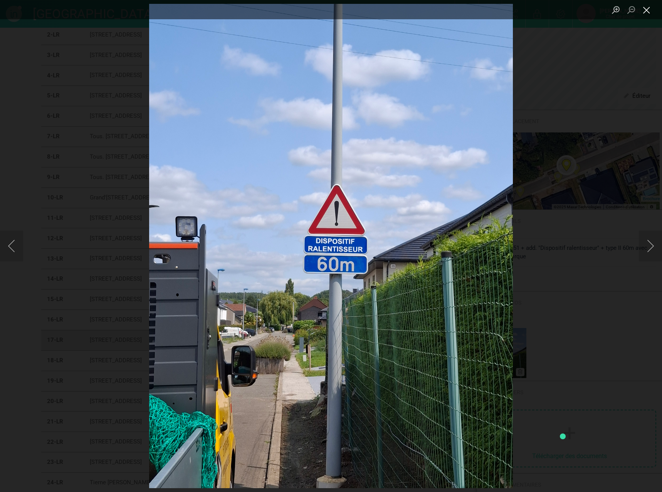
click at [646, 13] on button "Close lightbox" at bounding box center [646, 9] width 15 height 13
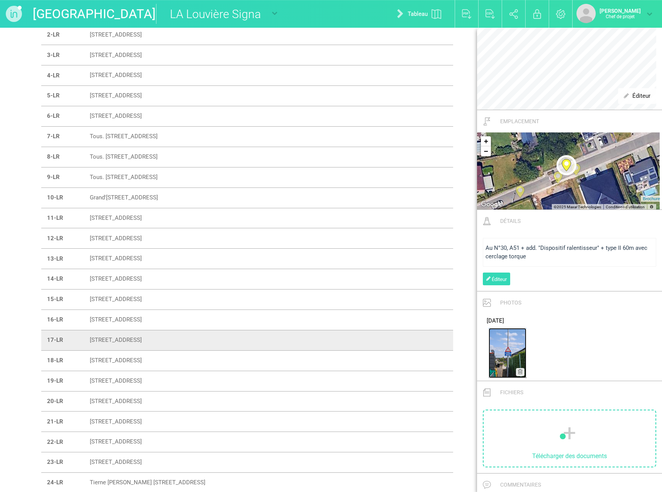
click at [502, 359] on img at bounding box center [507, 353] width 38 height 50
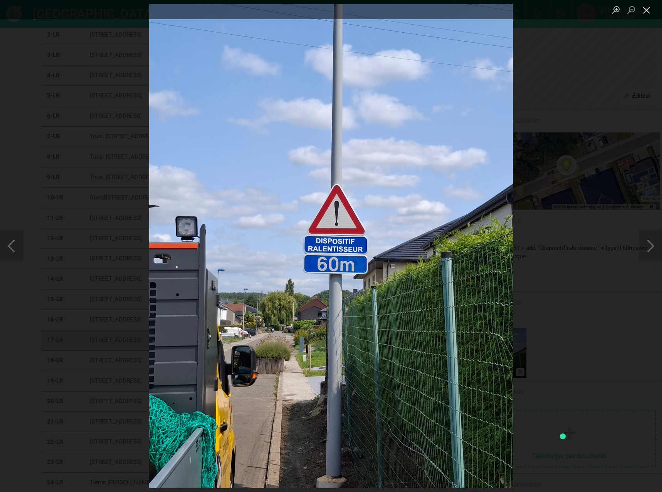
click at [640, 10] on button "Close lightbox" at bounding box center [646, 9] width 15 height 13
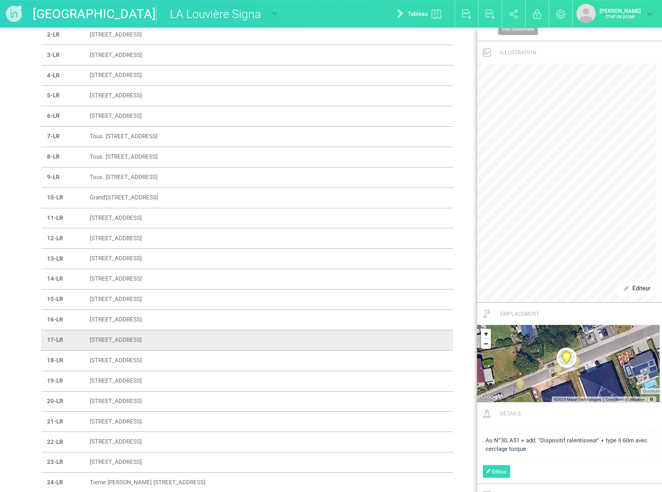
scroll to position [0, 0]
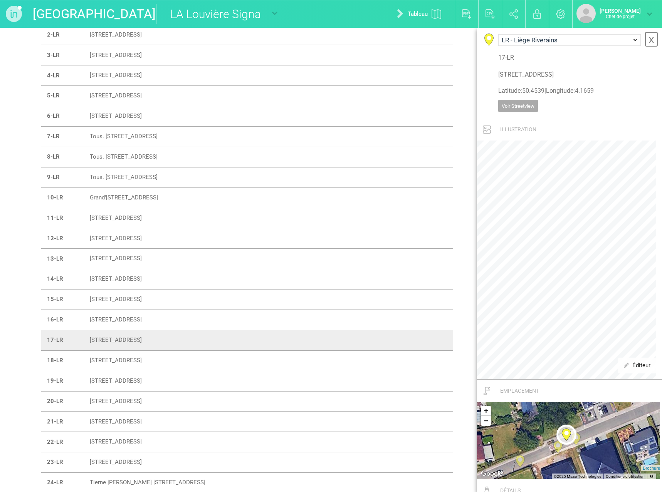
click at [648, 40] on font "x" at bounding box center [651, 39] width 6 height 13
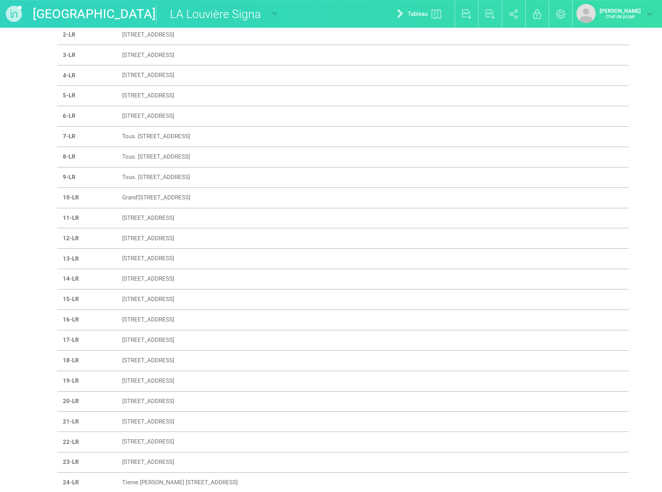
click at [134, 358] on font "[STREET_ADDRESS]" at bounding box center [148, 360] width 52 height 7
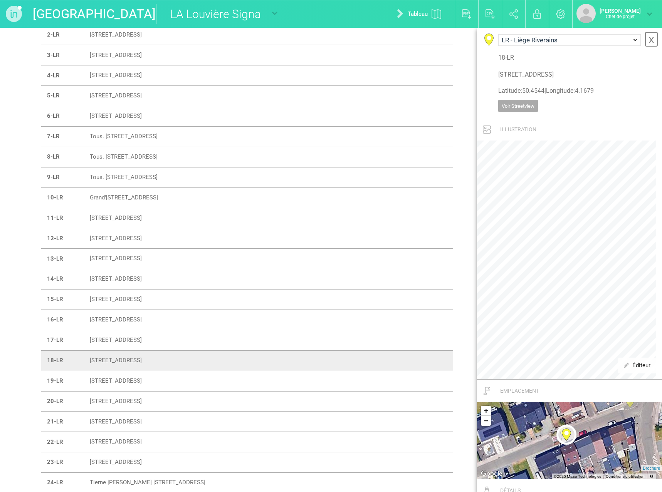
click at [648, 38] on font "x" at bounding box center [651, 39] width 6 height 13
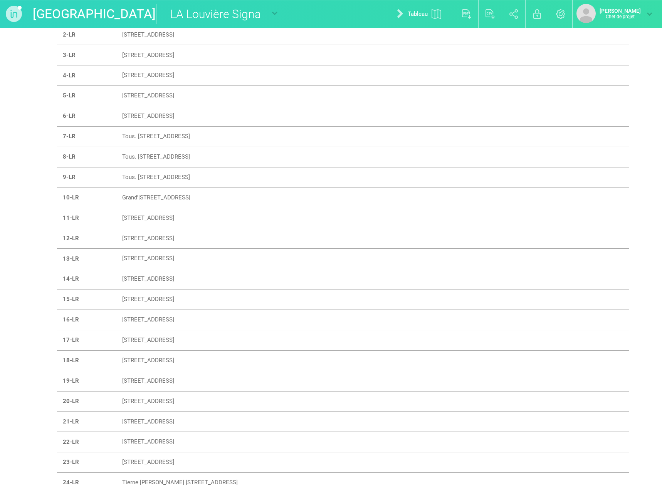
click at [126, 380] on font "[STREET_ADDRESS]" at bounding box center [148, 380] width 52 height 7
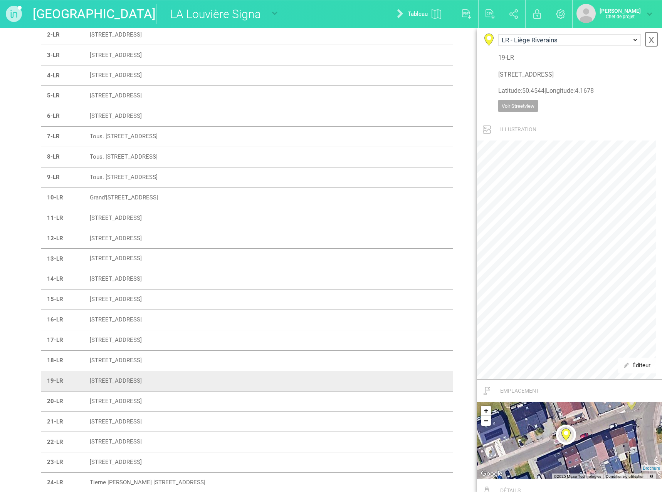
click at [648, 42] on font "x" at bounding box center [651, 39] width 6 height 13
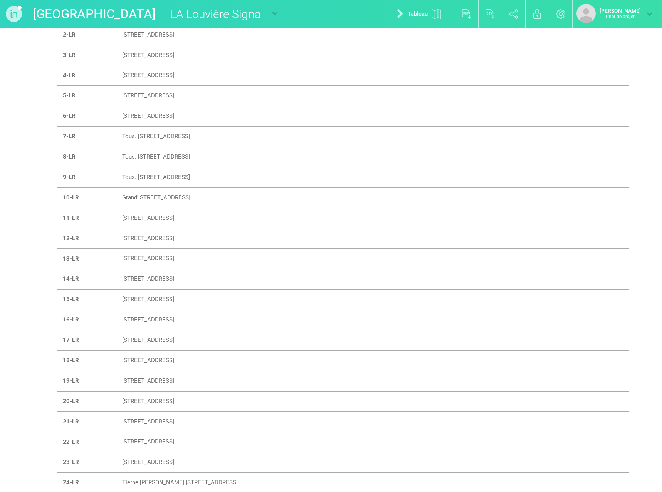
click at [134, 401] on font "[STREET_ADDRESS]" at bounding box center [148, 401] width 52 height 7
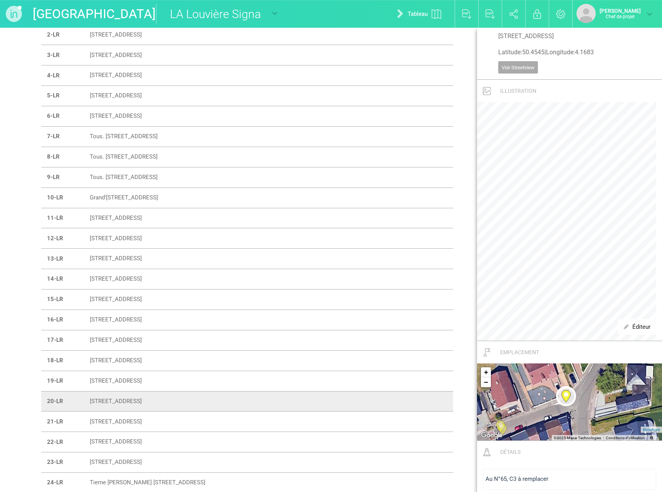
scroll to position [231, 0]
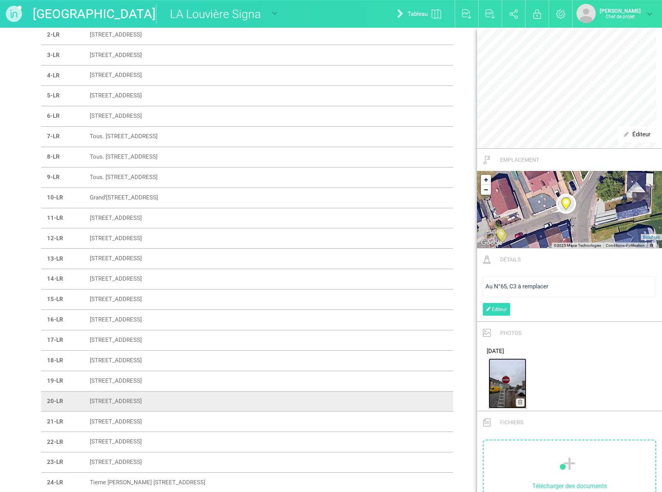
click at [501, 390] on img at bounding box center [507, 384] width 38 height 50
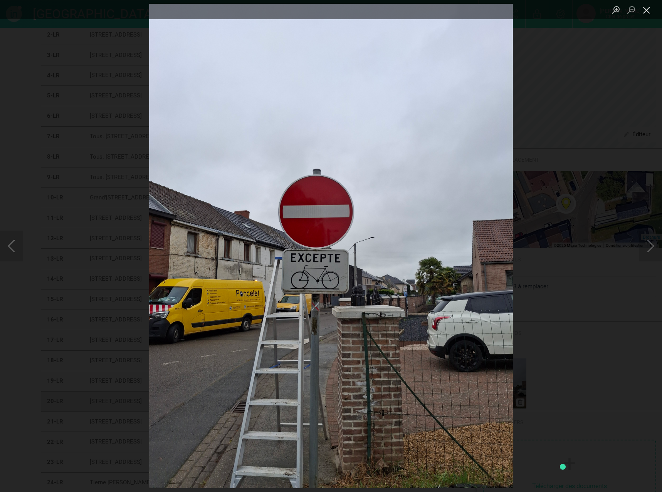
click at [647, 12] on button "Close lightbox" at bounding box center [646, 9] width 15 height 13
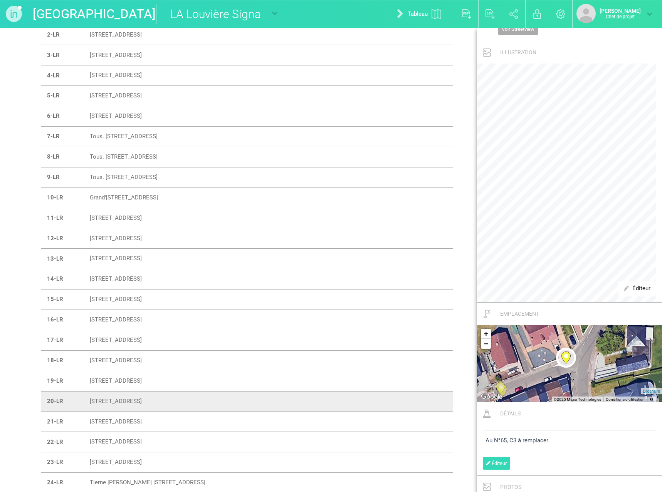
scroll to position [0, 0]
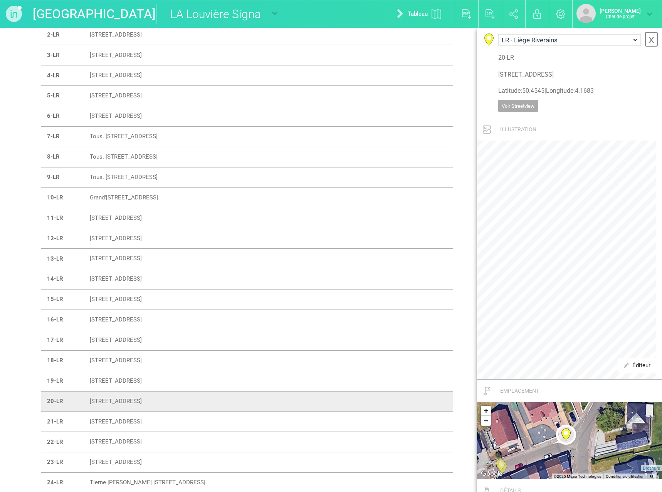
click at [648, 37] on font "x" at bounding box center [651, 39] width 6 height 13
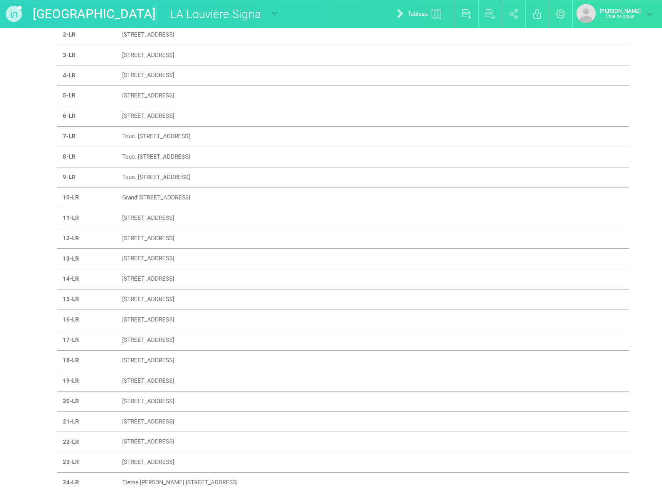
click at [155, 422] on font "[STREET_ADDRESS]" at bounding box center [148, 421] width 52 height 7
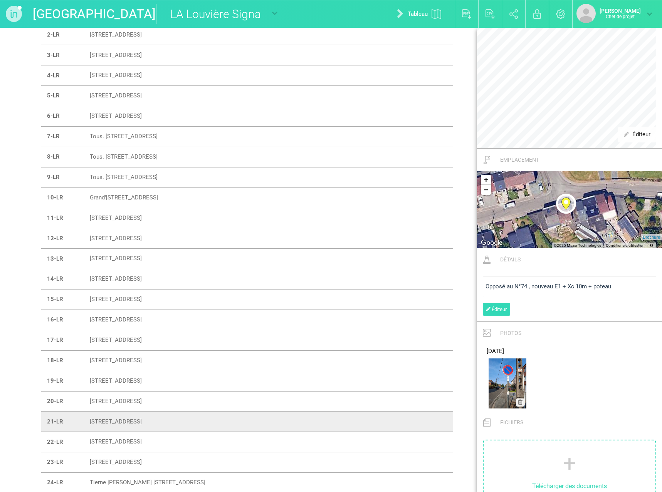
scroll to position [270, 0]
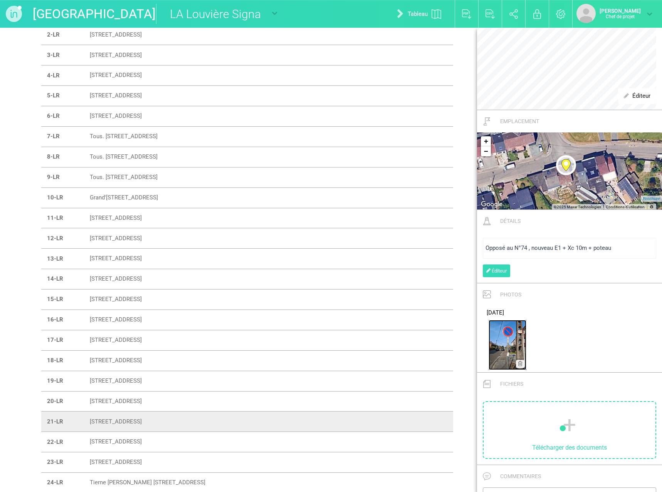
click at [504, 346] on img at bounding box center [507, 345] width 38 height 50
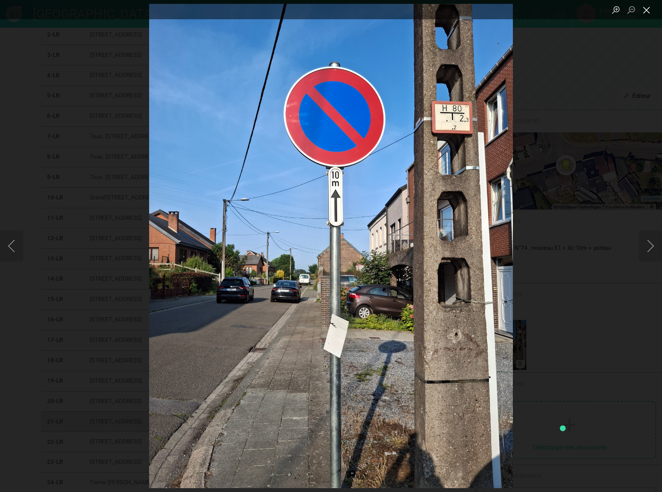
click at [646, 12] on button "Close lightbox" at bounding box center [646, 9] width 15 height 13
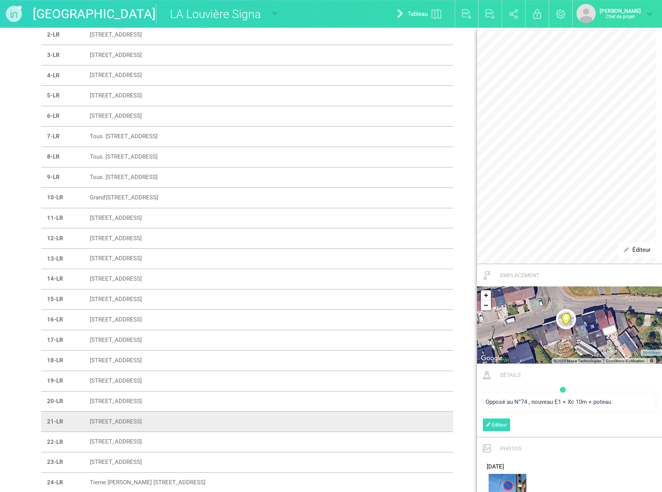
scroll to position [308, 0]
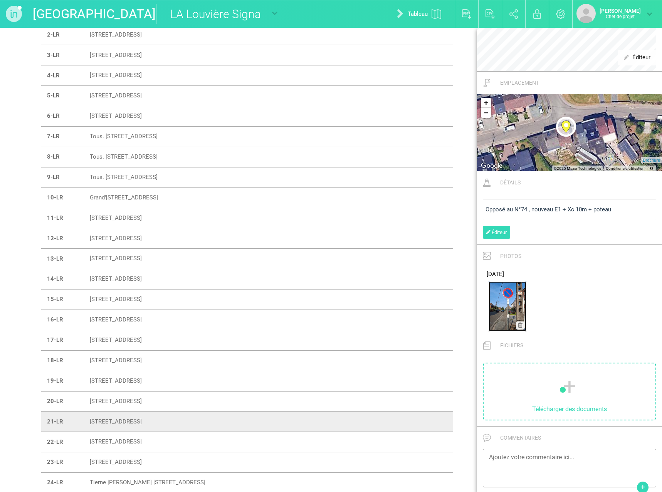
click at [503, 322] on img at bounding box center [507, 307] width 38 height 50
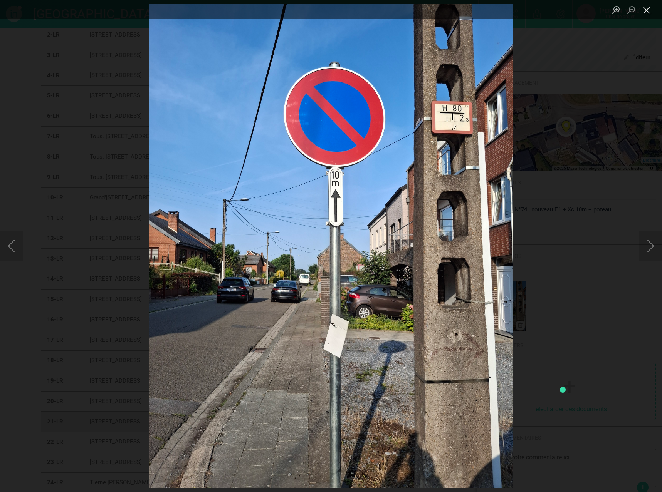
click at [645, 11] on button "Close lightbox" at bounding box center [646, 9] width 15 height 13
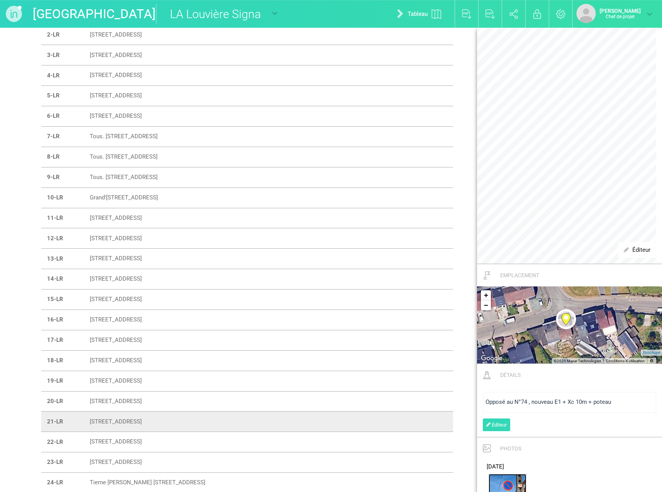
scroll to position [0, 0]
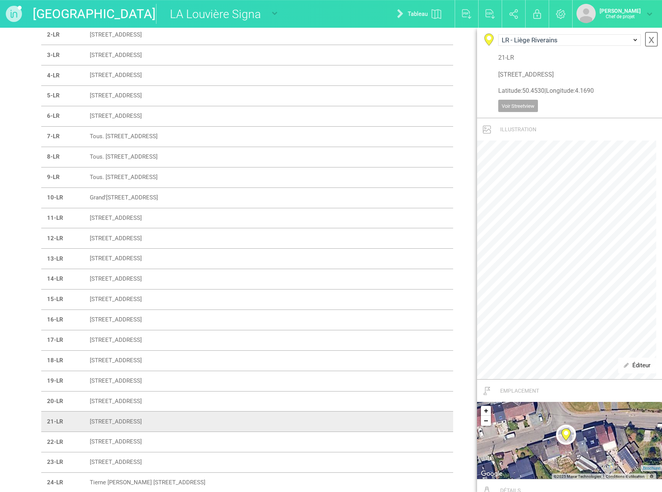
click at [644, 43] on link "x" at bounding box center [650, 39] width 13 height 15
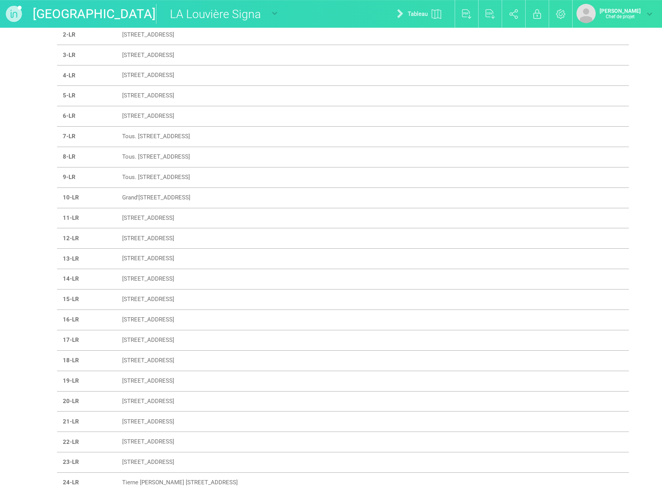
click at [158, 443] on font "[STREET_ADDRESS]" at bounding box center [148, 442] width 52 height 7
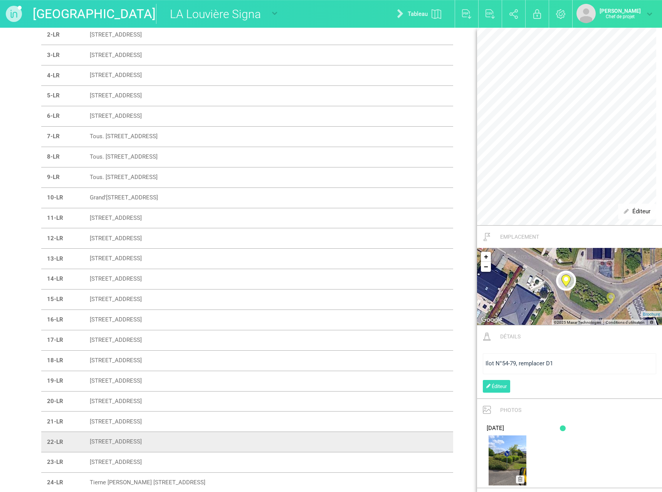
scroll to position [308, 0]
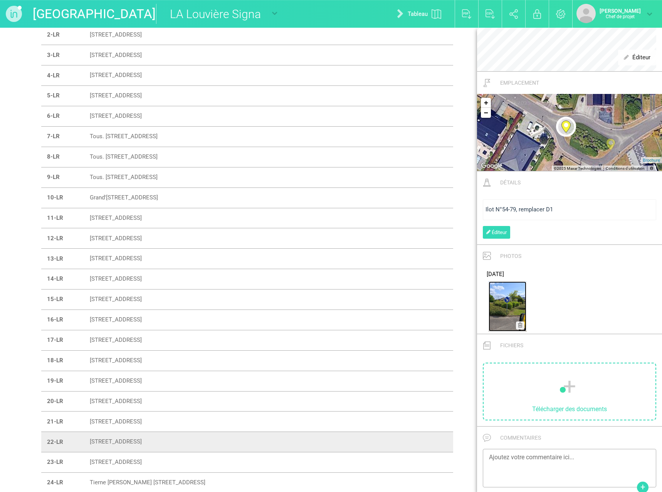
click at [512, 312] on img at bounding box center [507, 307] width 38 height 50
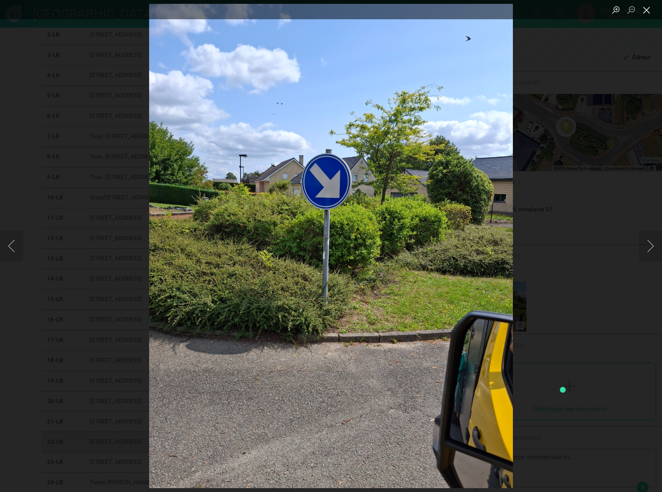
click at [645, 11] on button "Close lightbox" at bounding box center [646, 9] width 15 height 13
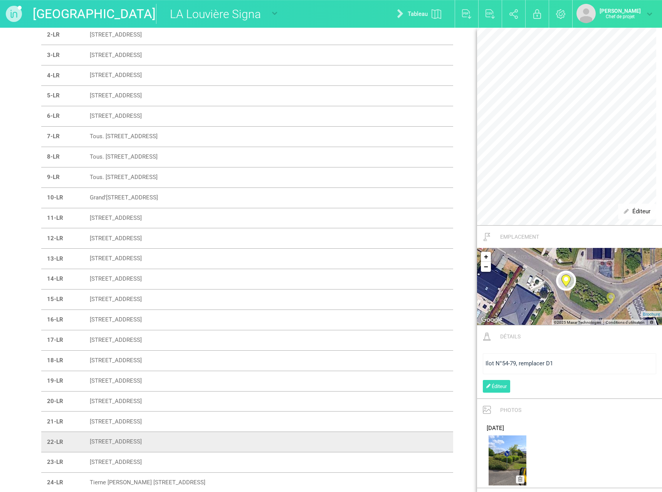
scroll to position [0, 0]
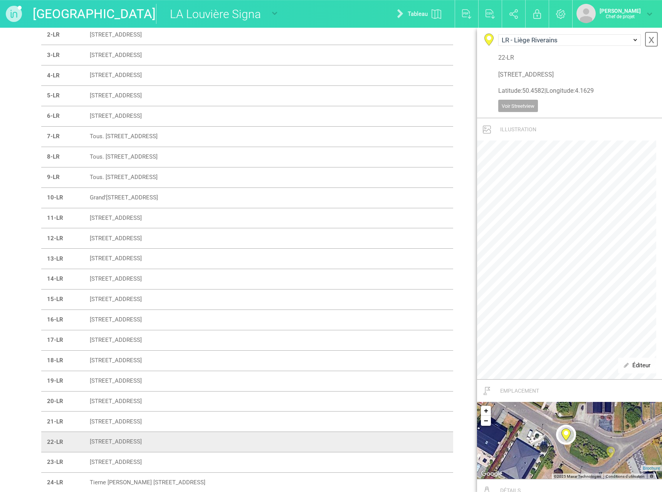
click at [648, 39] on font "x" at bounding box center [651, 39] width 6 height 13
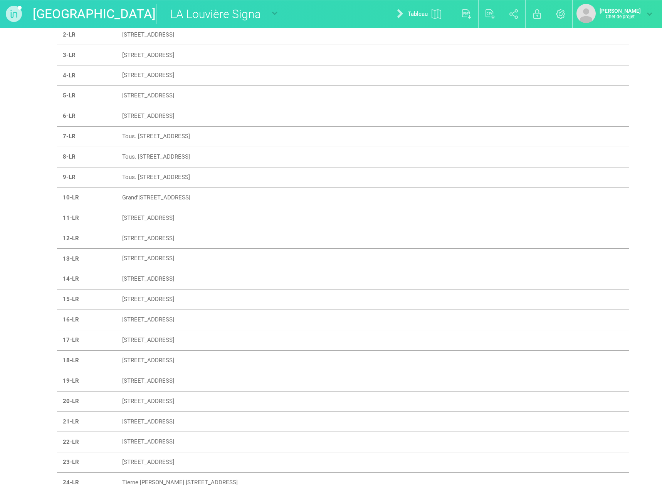
click at [159, 462] on font "[STREET_ADDRESS]" at bounding box center [148, 462] width 52 height 7
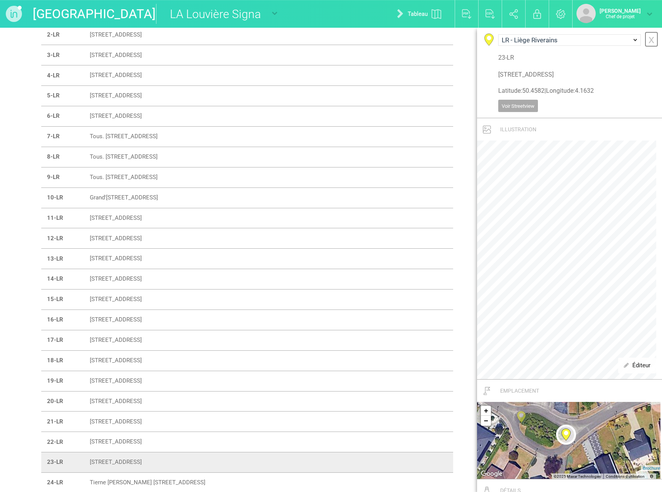
click at [648, 42] on font "x" at bounding box center [651, 39] width 6 height 13
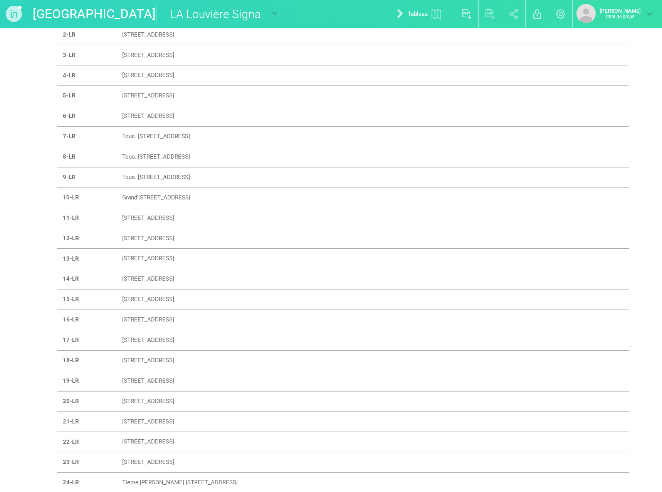
click at [129, 481] on font "Tierne [PERSON_NAME] [STREET_ADDRESS]" at bounding box center [180, 483] width 116 height 7
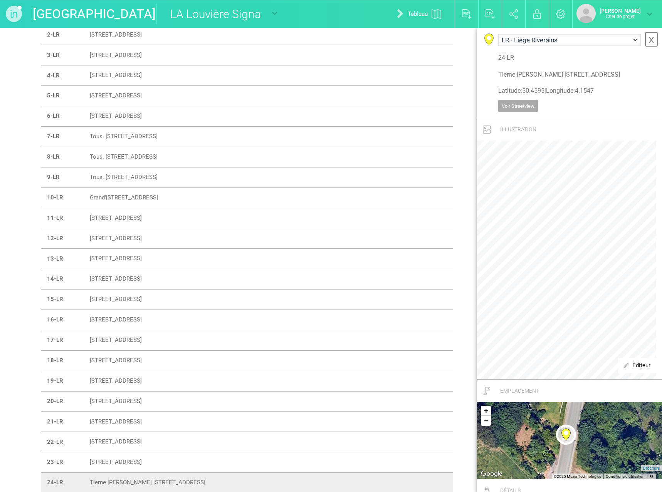
click at [648, 39] on font "x" at bounding box center [651, 39] width 6 height 13
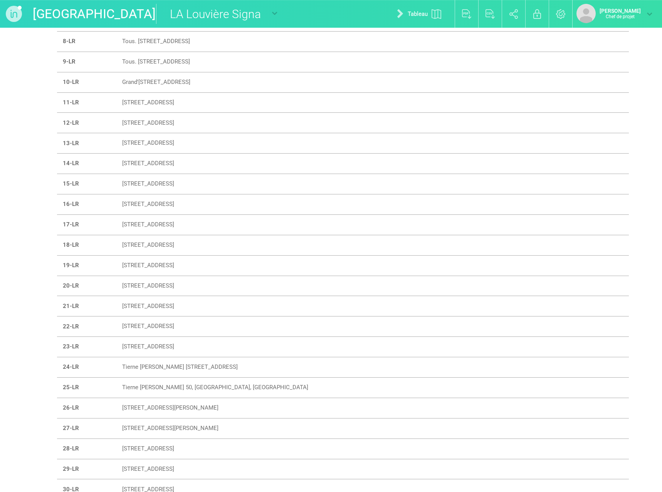
scroll to position [231, 0]
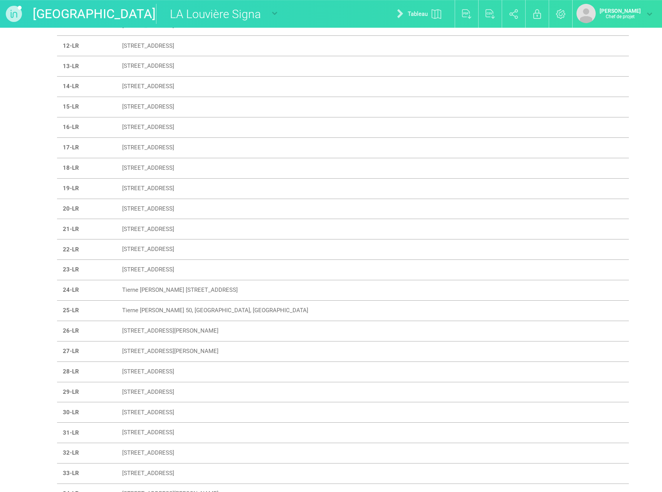
click at [149, 310] on font "Tierne [PERSON_NAME] 50, [GEOGRAPHIC_DATA], [GEOGRAPHIC_DATA]" at bounding box center [215, 310] width 186 height 7
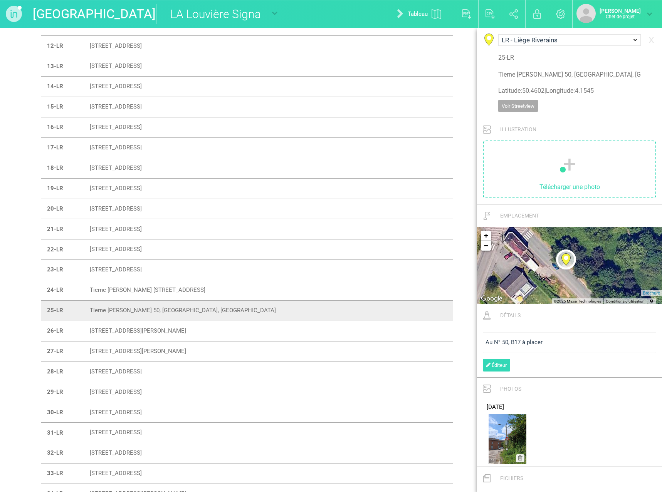
scroll to position [77, 0]
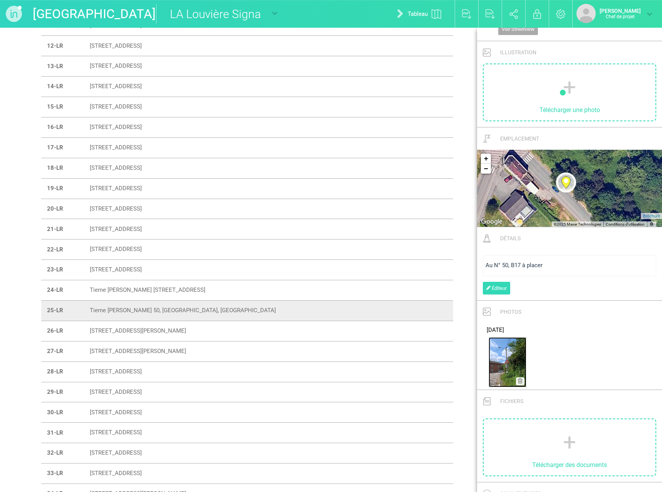
click at [504, 362] on img at bounding box center [507, 362] width 38 height 50
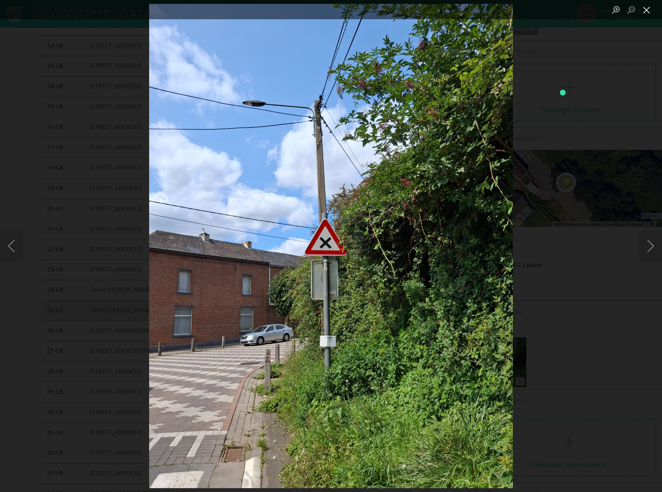
click at [646, 9] on button "Close lightbox" at bounding box center [646, 9] width 15 height 13
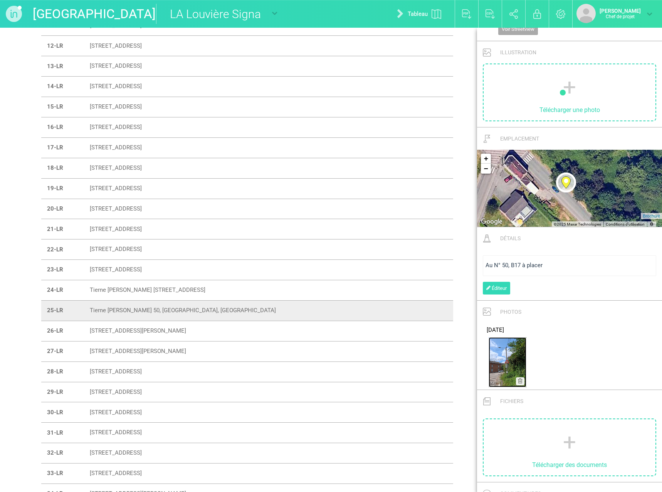
click at [502, 359] on img at bounding box center [507, 362] width 38 height 50
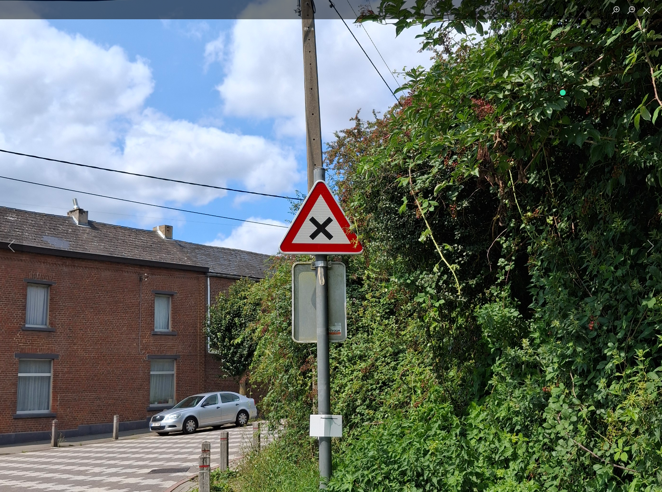
click at [647, 8] on button "Close lightbox" at bounding box center [646, 9] width 15 height 13
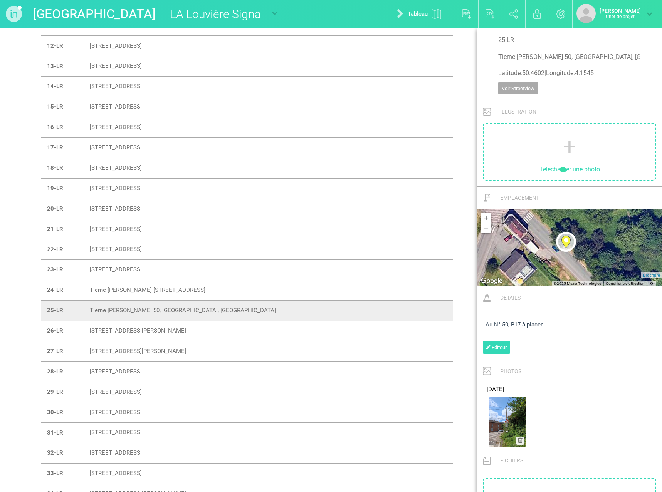
scroll to position [0, 0]
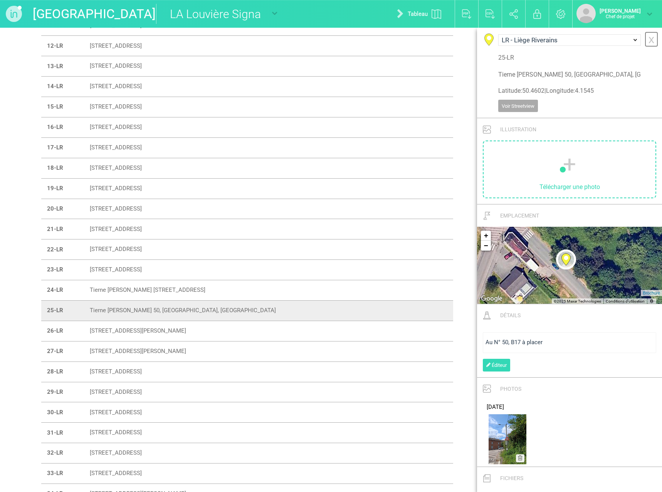
click at [648, 39] on font "x" at bounding box center [651, 39] width 6 height 13
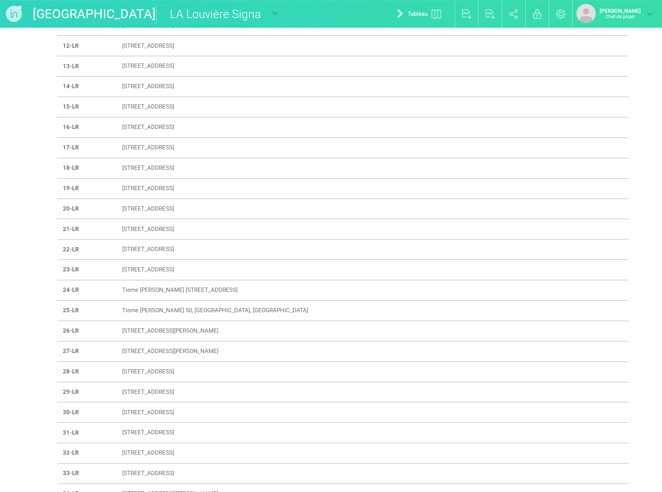
click at [139, 332] on font "[STREET_ADDRESS][PERSON_NAME]" at bounding box center [170, 330] width 96 height 7
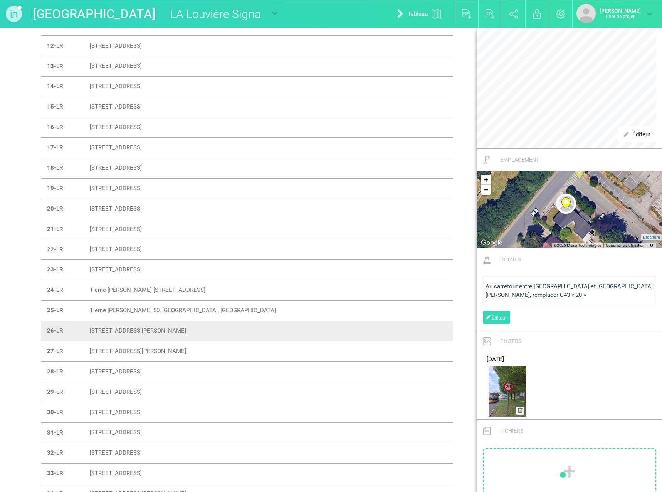
scroll to position [270, 0]
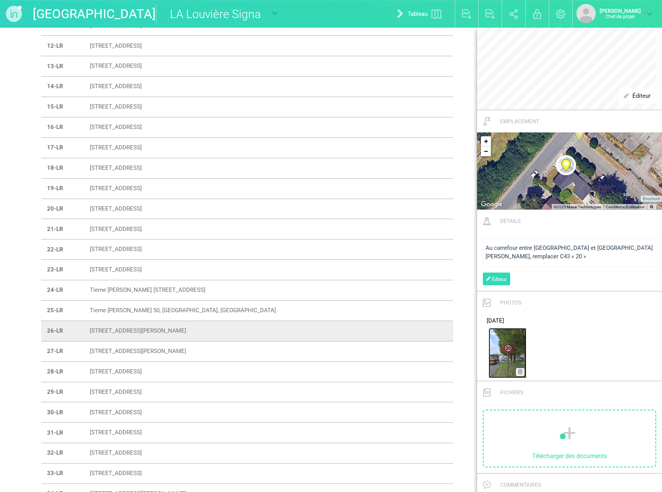
click at [501, 340] on img at bounding box center [507, 353] width 38 height 50
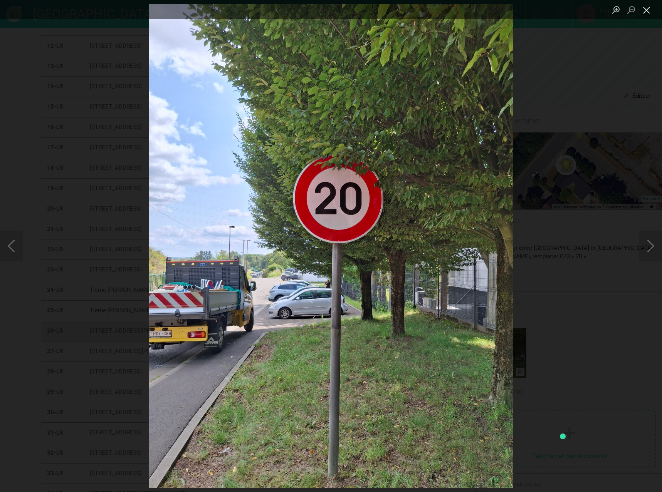
click at [646, 12] on button "Close lightbox" at bounding box center [646, 9] width 15 height 13
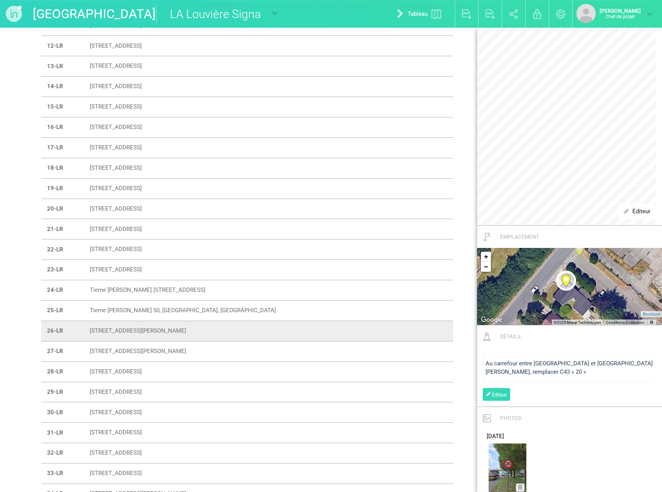
scroll to position [0, 0]
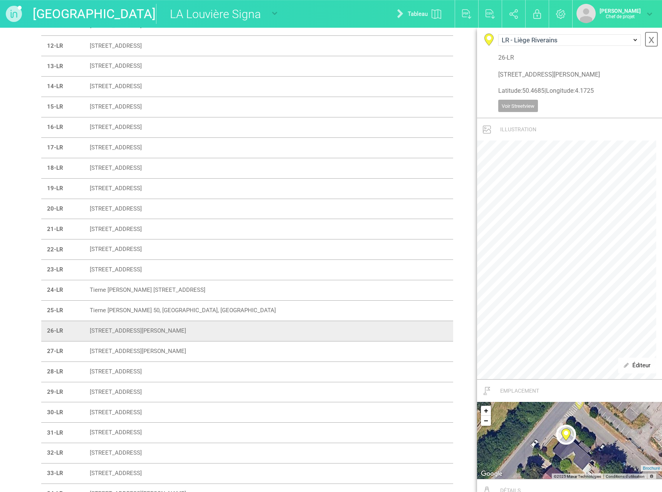
click at [644, 40] on link "x" at bounding box center [650, 39] width 13 height 15
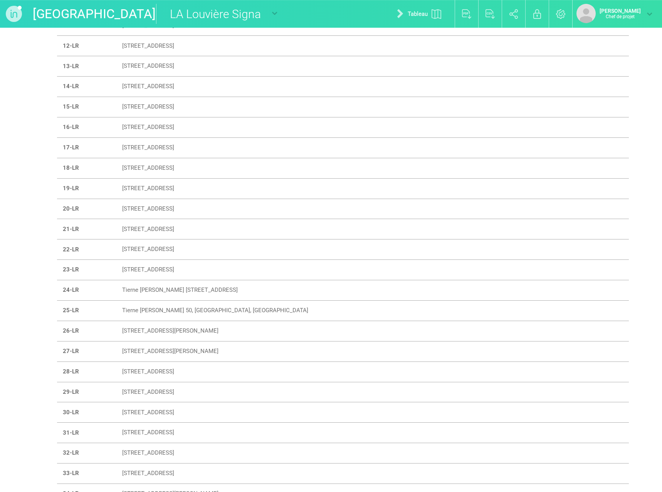
click at [143, 351] on font "[STREET_ADDRESS][PERSON_NAME]" at bounding box center [170, 351] width 96 height 7
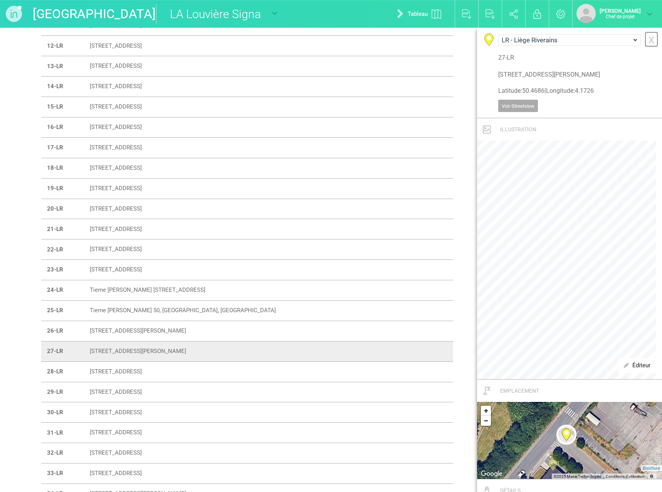
drag, startPoint x: 646, startPoint y: 37, endPoint x: 538, endPoint y: 102, distance: 126.2
click at [648, 37] on font "x" at bounding box center [651, 39] width 6 height 13
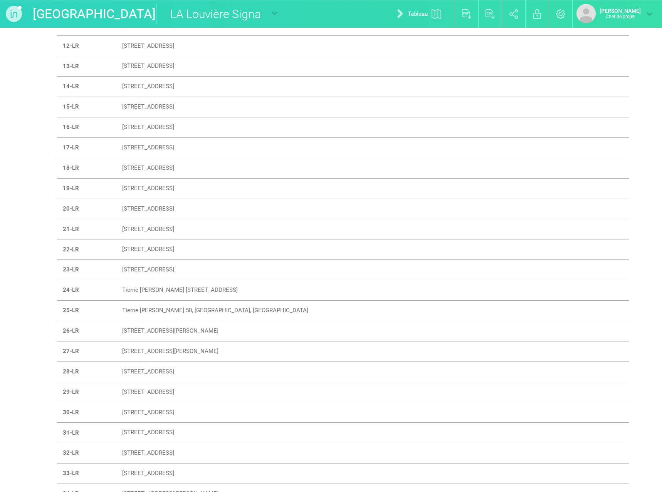
click at [143, 370] on font "[STREET_ADDRESS]" at bounding box center [148, 371] width 52 height 7
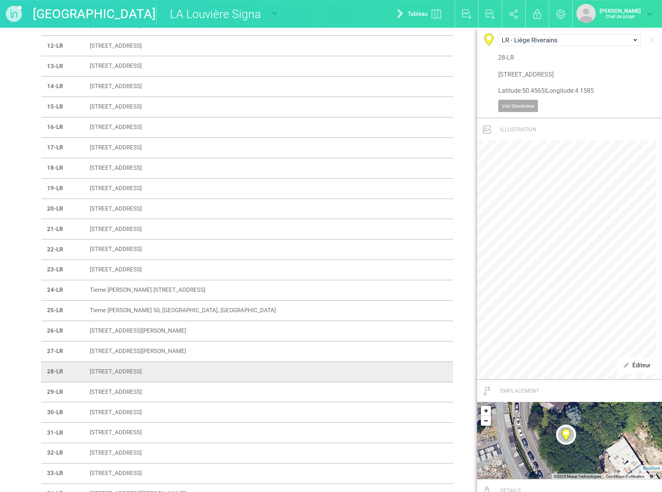
scroll to position [193, 0]
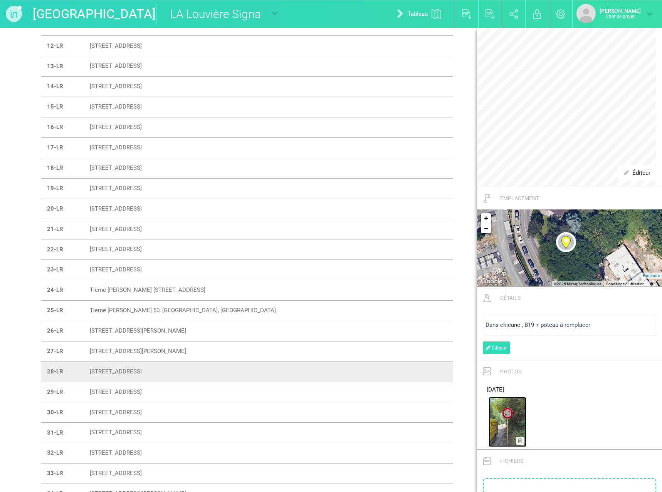
click at [508, 425] on img at bounding box center [507, 422] width 38 height 50
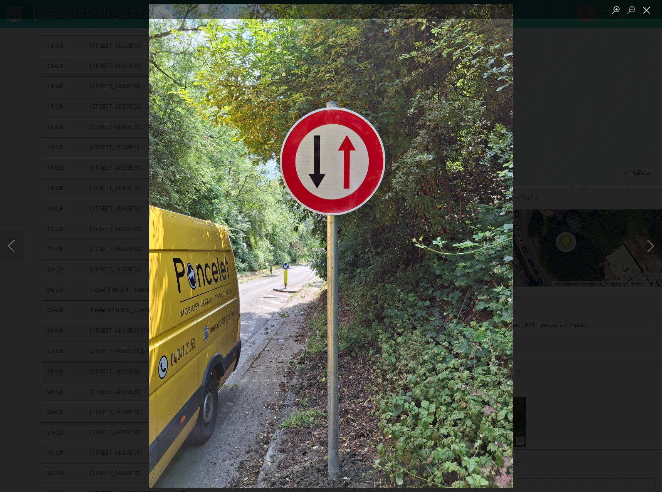
click at [647, 9] on button "Close lightbox" at bounding box center [646, 9] width 15 height 13
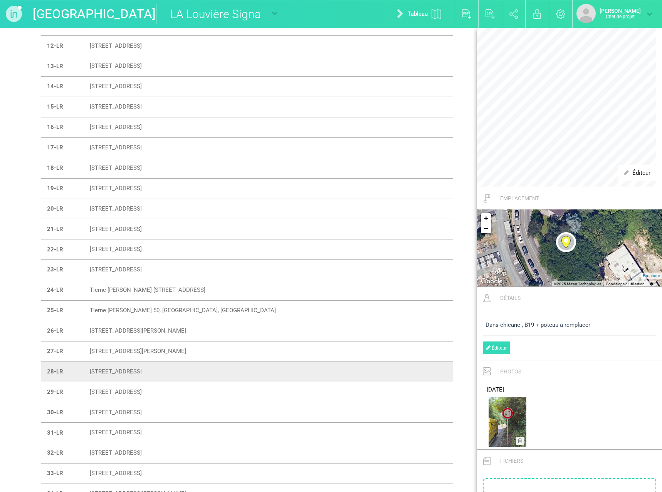
scroll to position [0, 0]
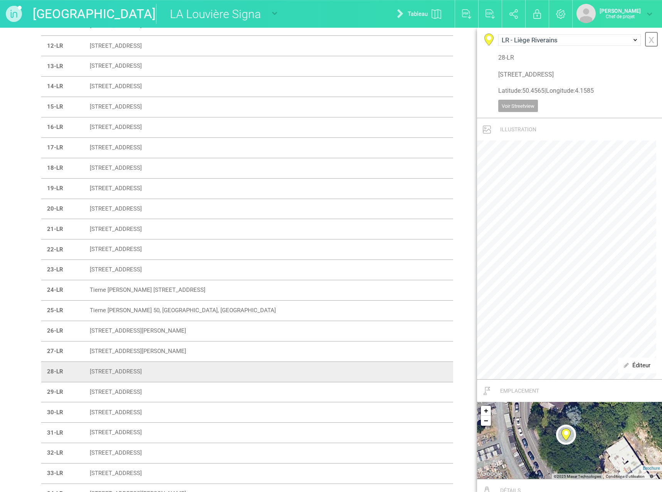
click at [648, 37] on font "x" at bounding box center [651, 39] width 6 height 13
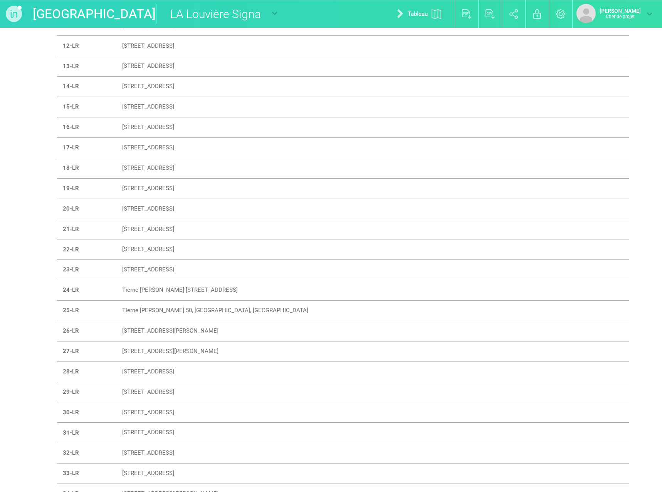
click at [144, 389] on font "[STREET_ADDRESS]" at bounding box center [148, 392] width 52 height 7
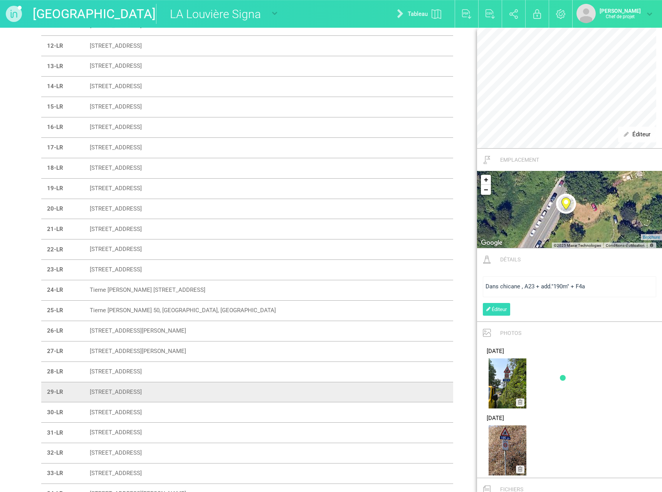
scroll to position [385, 0]
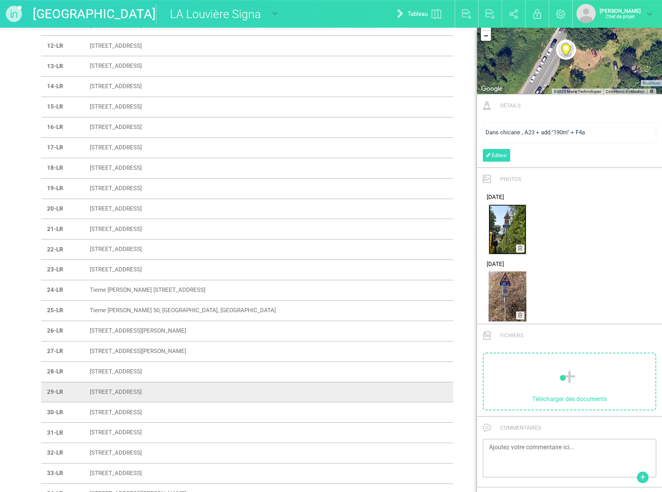
click at [504, 237] on img at bounding box center [507, 230] width 38 height 50
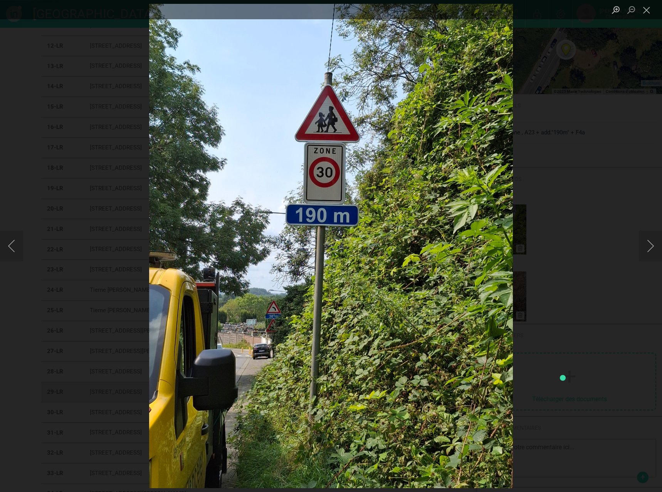
drag, startPoint x: 649, startPoint y: 8, endPoint x: 634, endPoint y: 15, distance: 16.2
click at [649, 8] on button "Close lightbox" at bounding box center [646, 9] width 15 height 13
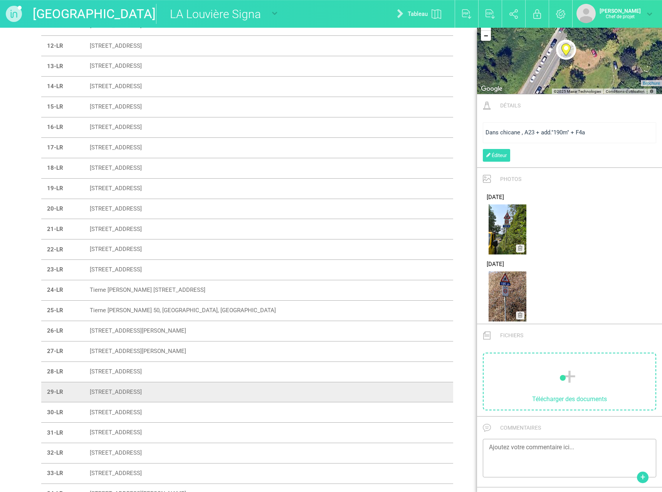
click at [116, 411] on font "[STREET_ADDRESS]" at bounding box center [116, 412] width 52 height 7
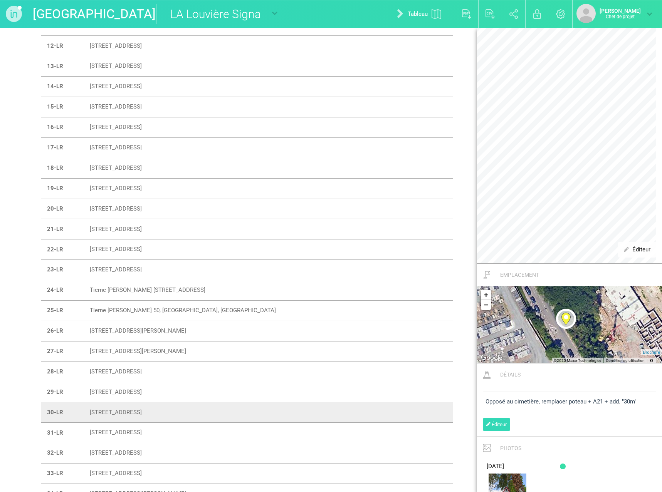
scroll to position [231, 0]
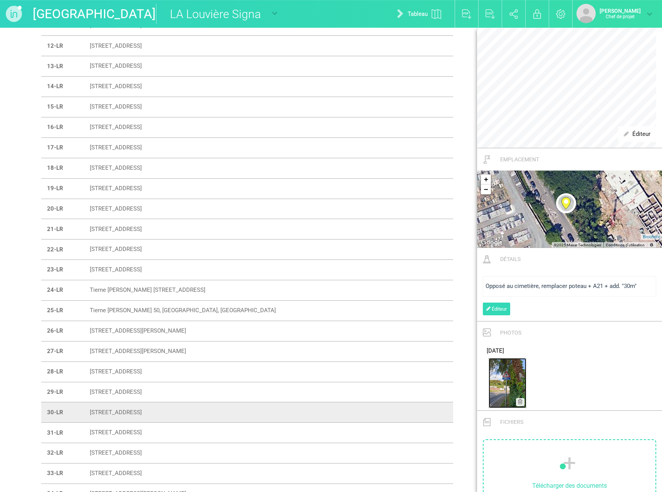
click at [514, 378] on img at bounding box center [507, 383] width 38 height 50
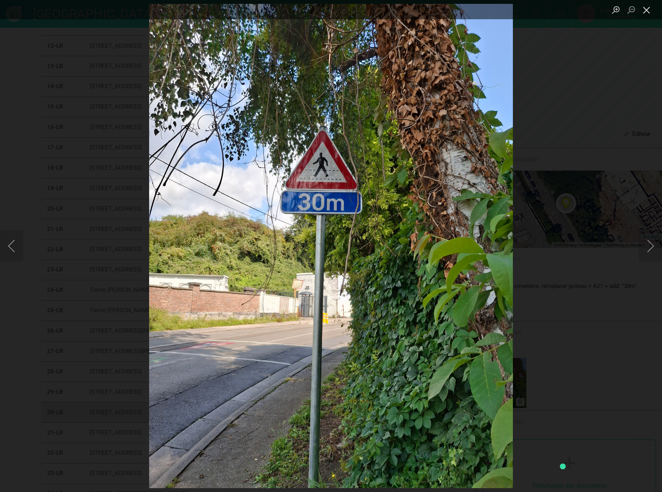
click at [645, 11] on button "Close lightbox" at bounding box center [646, 9] width 15 height 13
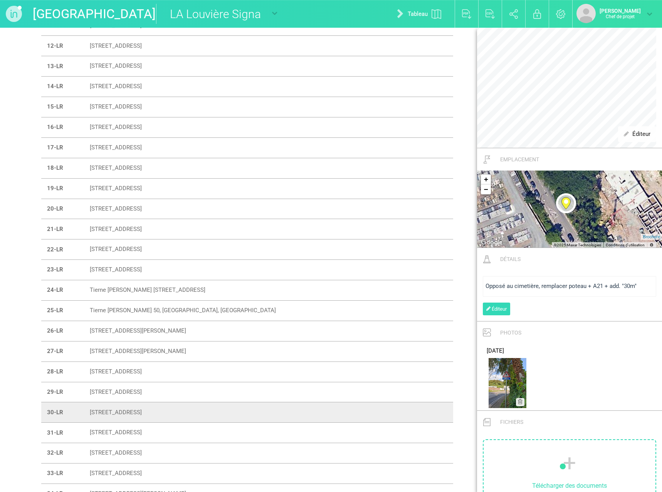
click at [129, 433] on font "[STREET_ADDRESS]" at bounding box center [116, 432] width 52 height 7
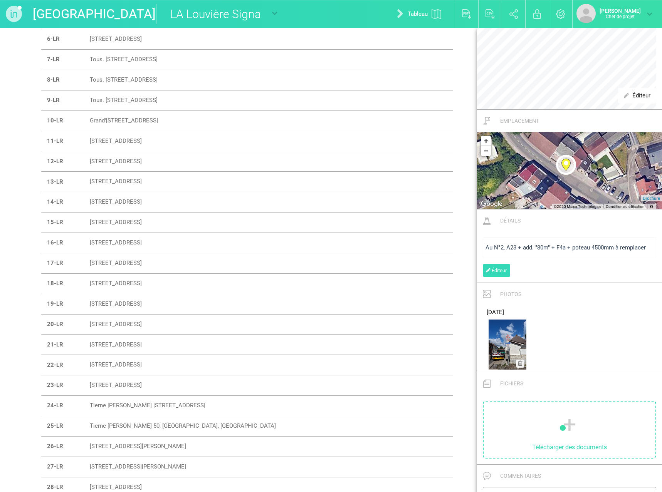
scroll to position [347, 0]
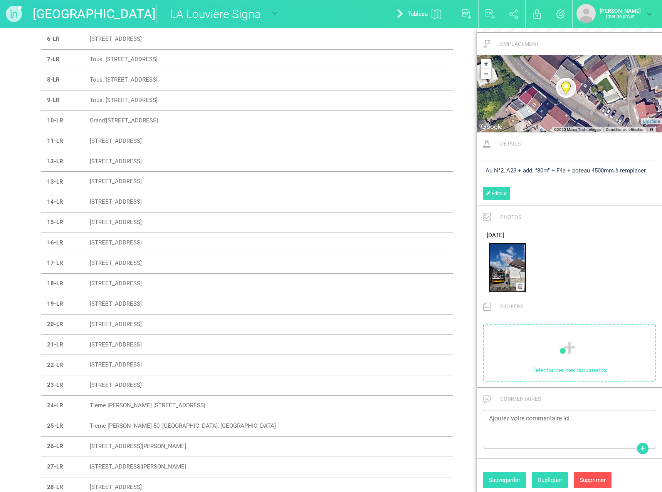
click at [501, 255] on img at bounding box center [507, 268] width 38 height 50
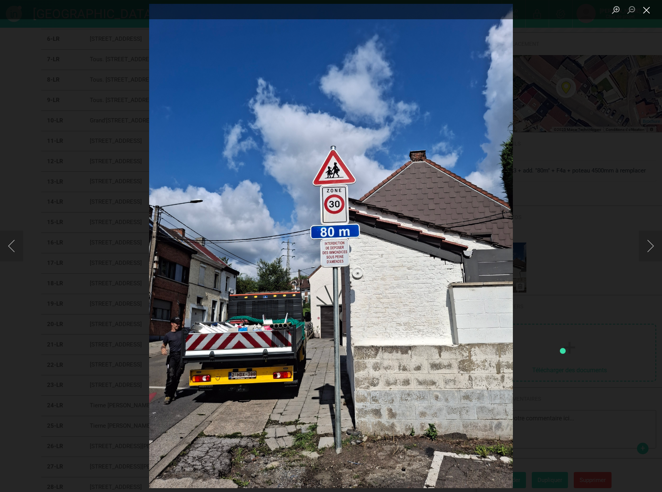
click at [646, 10] on button "Close lightbox" at bounding box center [646, 9] width 15 height 13
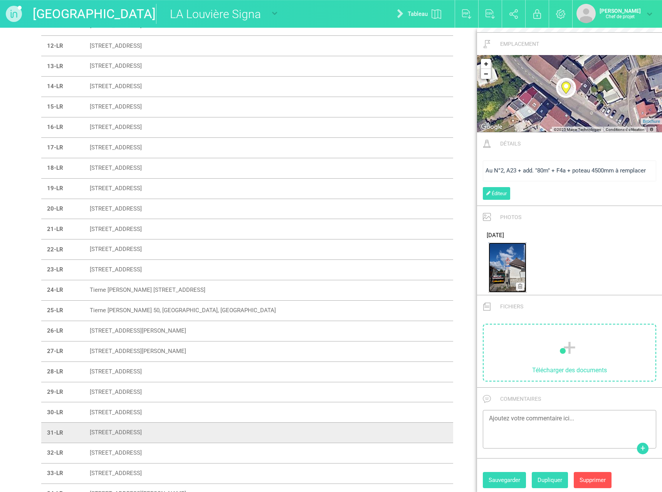
scroll to position [308, 0]
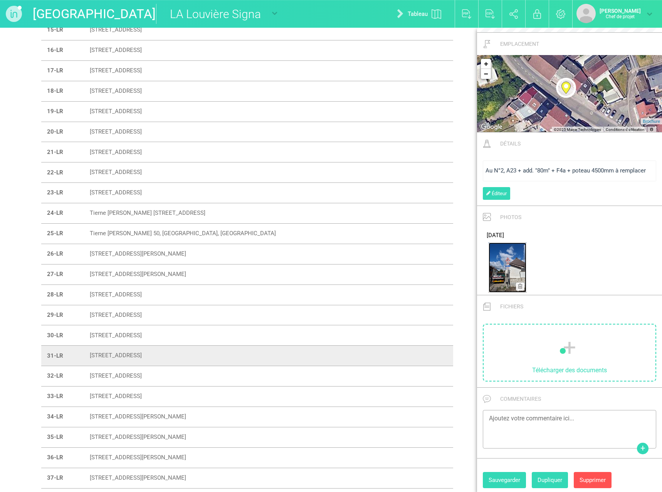
click at [509, 269] on img at bounding box center [507, 268] width 38 height 50
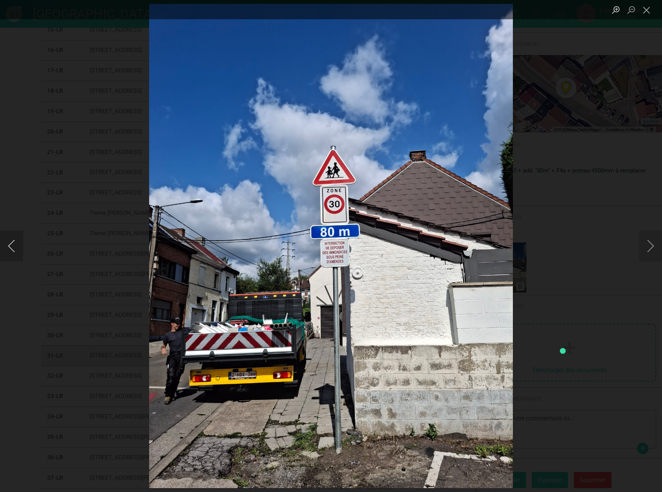
click at [15, 245] on button "Previous image" at bounding box center [11, 246] width 23 height 31
click at [649, 10] on button "Close lightbox" at bounding box center [646, 9] width 15 height 13
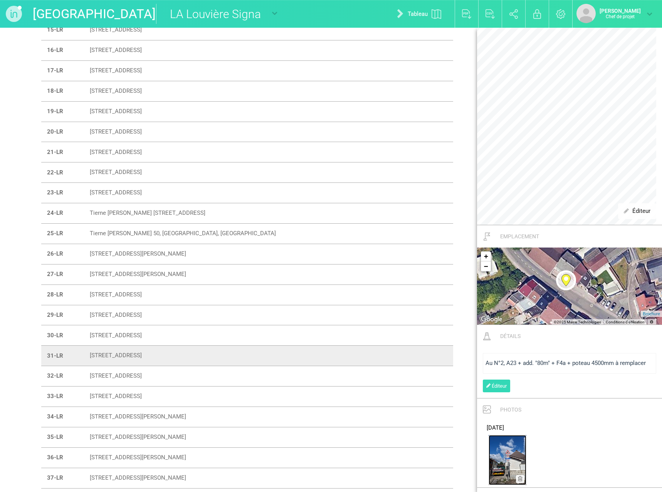
scroll to position [39, 0]
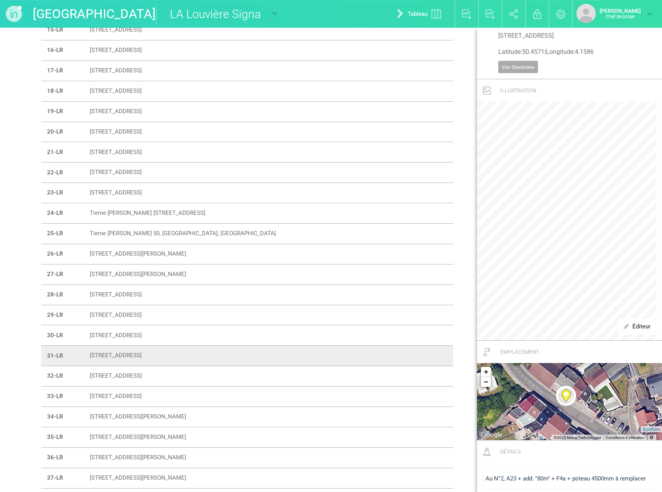
click at [142, 374] on font "[STREET_ADDRESS]" at bounding box center [116, 376] width 52 height 7
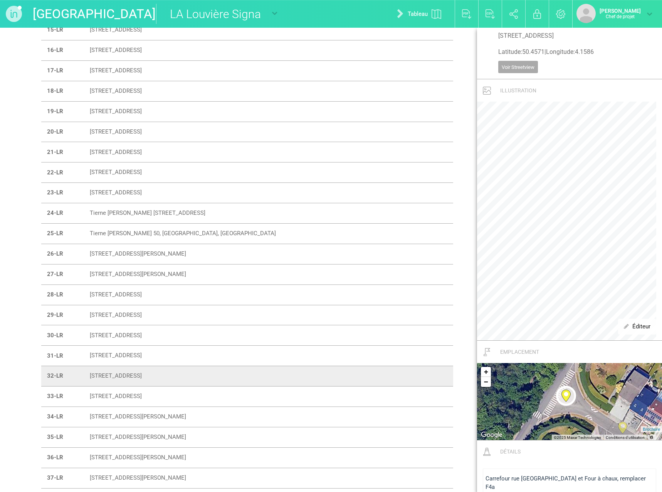
scroll to position [193, 0]
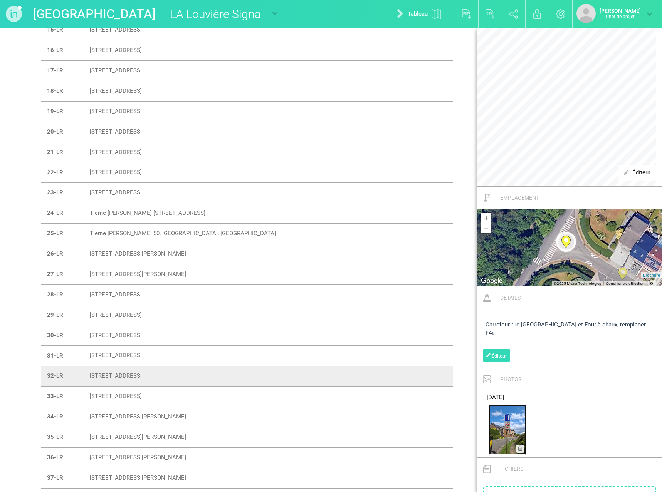
click at [496, 423] on img at bounding box center [507, 430] width 38 height 50
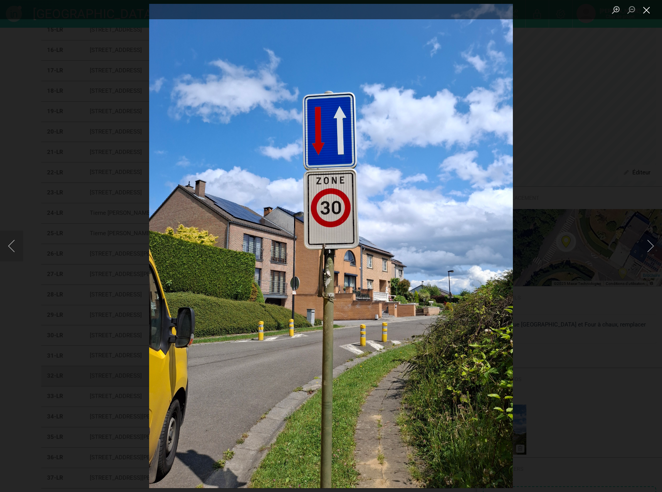
click at [645, 9] on button "Close lightbox" at bounding box center [646, 9] width 15 height 13
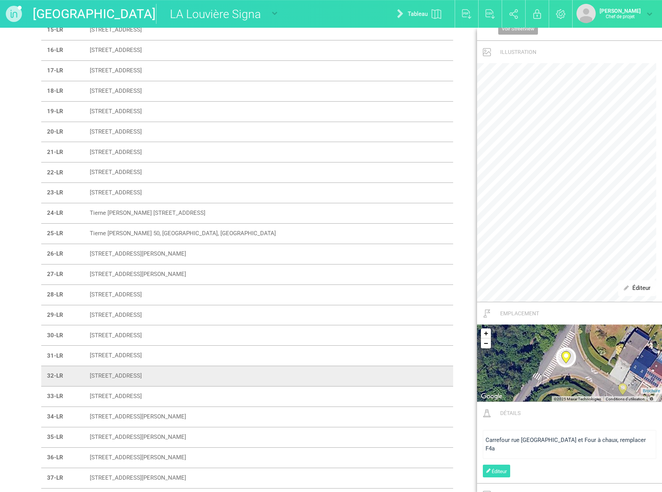
scroll to position [39, 0]
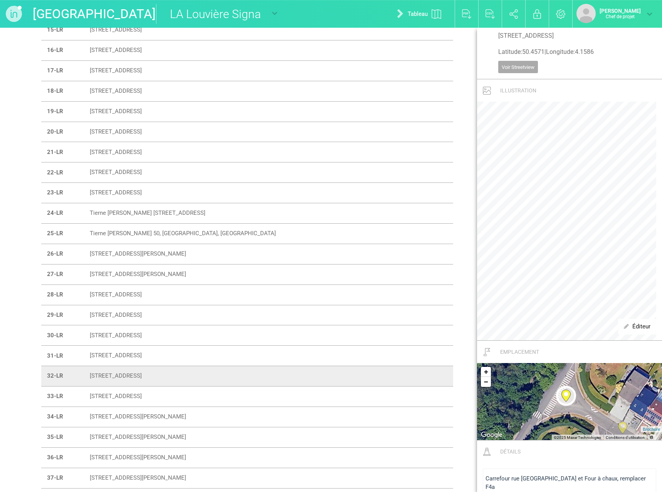
click at [271, 400] on td "[STREET_ADDRESS]" at bounding box center [259, 397] width 351 height 20
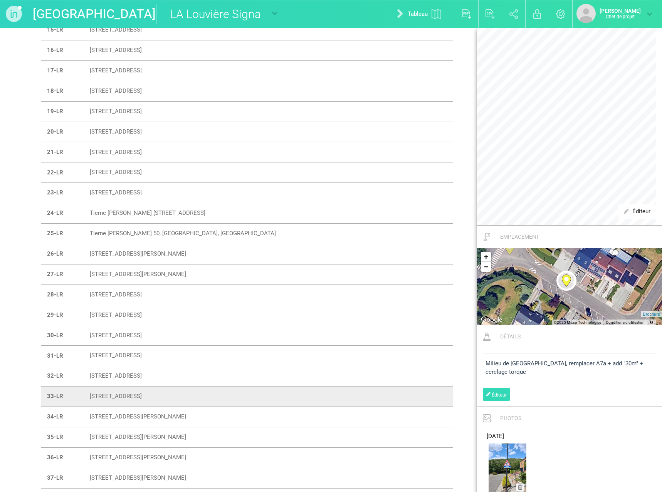
scroll to position [231, 0]
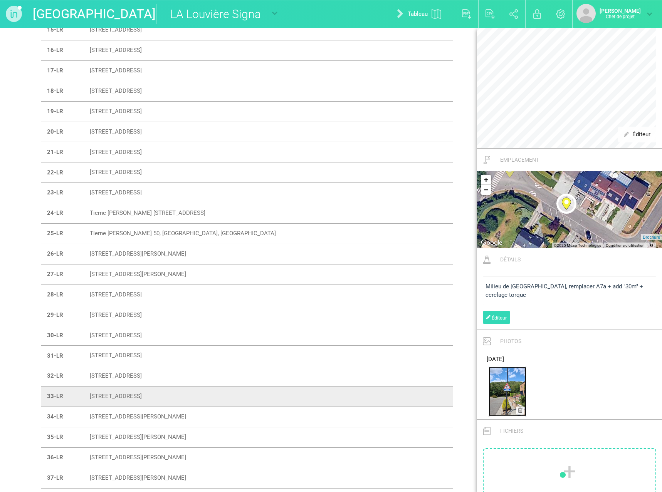
click at [501, 391] on img at bounding box center [507, 392] width 38 height 50
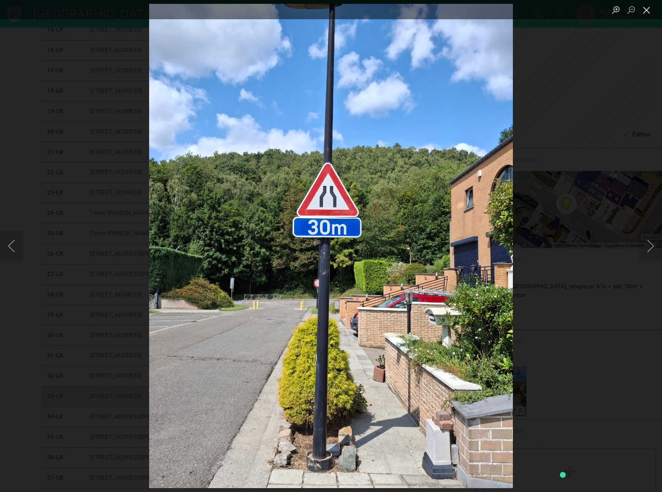
click at [647, 10] on button "Close lightbox" at bounding box center [646, 9] width 15 height 13
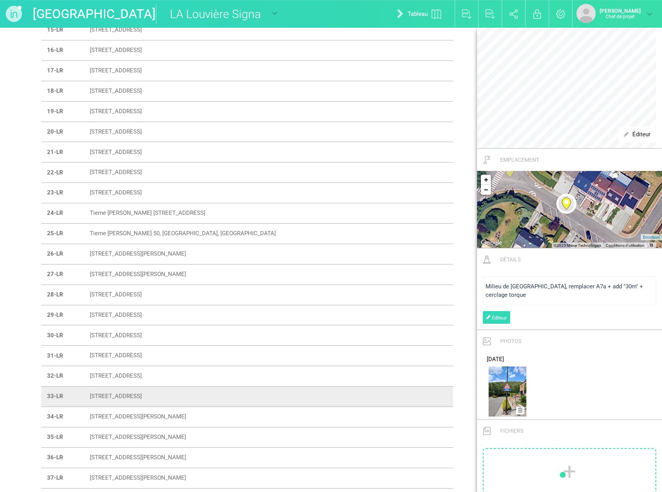
click at [139, 415] on font "[STREET_ADDRESS][PERSON_NAME]" at bounding box center [138, 416] width 96 height 7
type input "[STREET_ADDRESS][PERSON_NAME]"
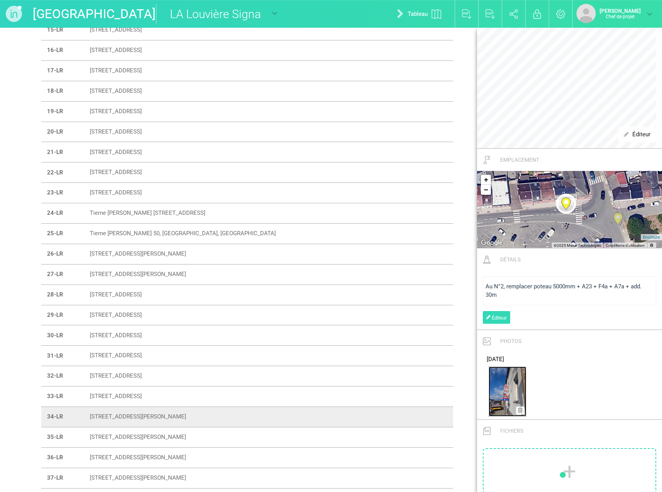
click at [494, 396] on img at bounding box center [507, 392] width 38 height 50
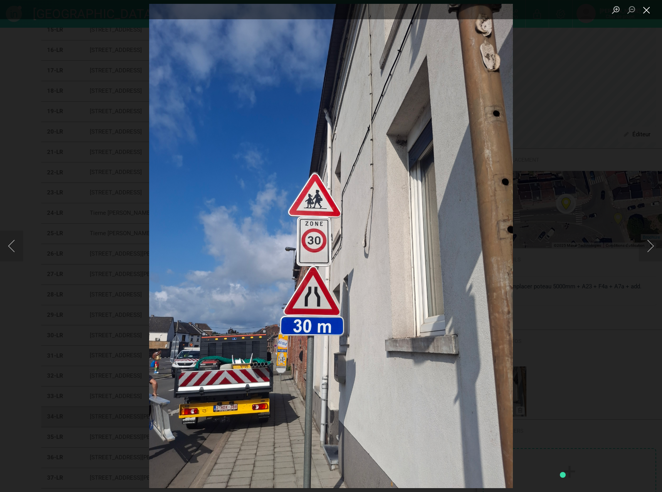
click at [644, 12] on button "Close lightbox" at bounding box center [646, 9] width 15 height 13
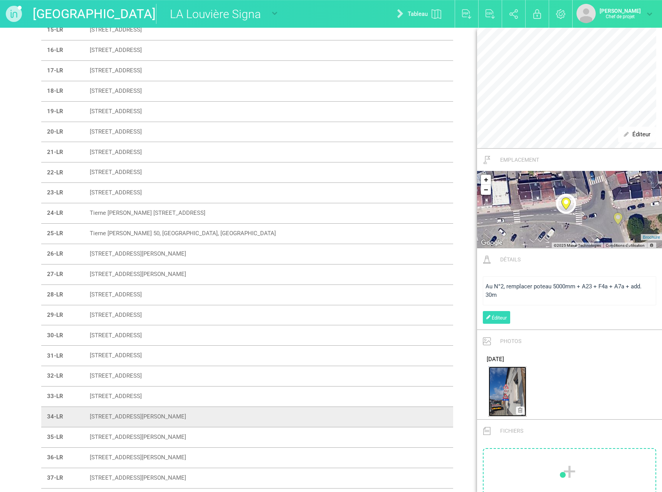
click at [512, 379] on img at bounding box center [507, 392] width 38 height 50
